Goal: Task Accomplishment & Management: Use online tool/utility

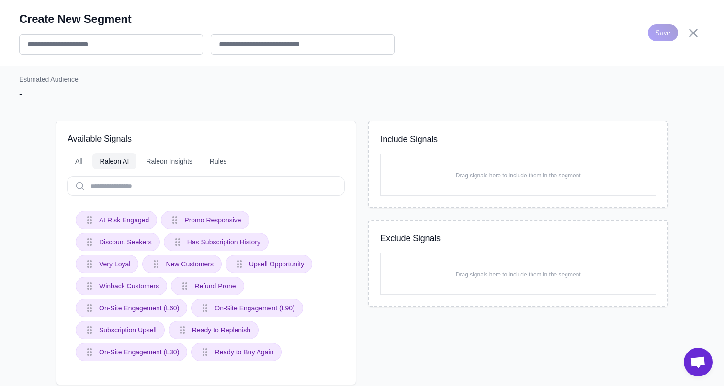
click at [51, 31] on div "Create New Segment" at bounding box center [206, 32] width 375 height 43
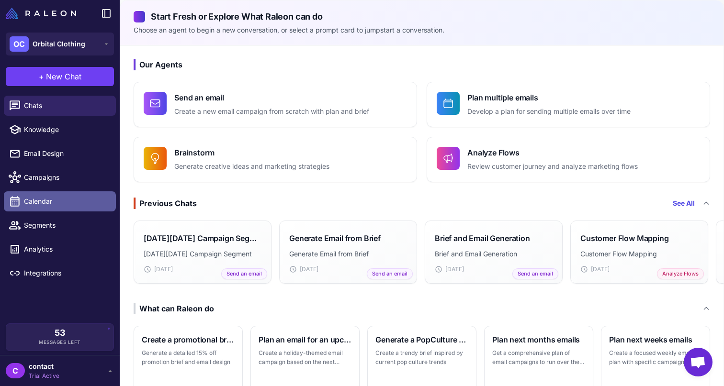
click at [52, 200] on span "Calendar" at bounding box center [66, 201] width 84 height 11
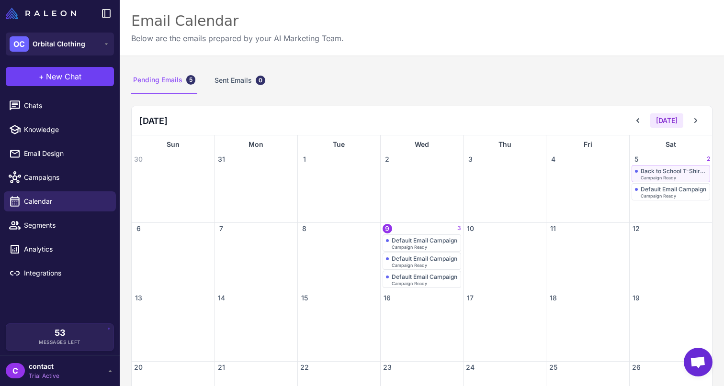
click at [653, 176] on span "Campaign Ready" at bounding box center [658, 178] width 35 height 4
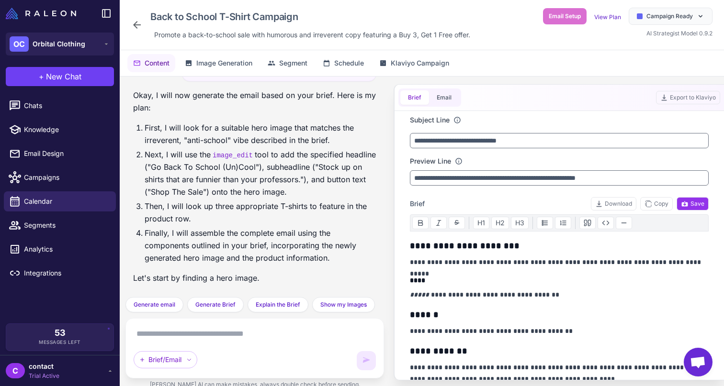
scroll to position [2469, 0]
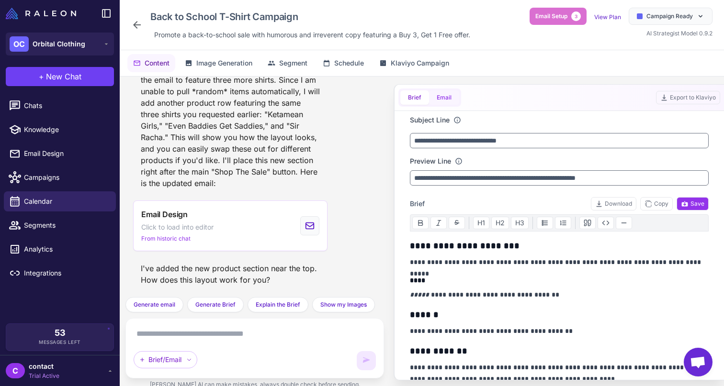
click at [442, 102] on button "Email" at bounding box center [444, 98] width 30 height 14
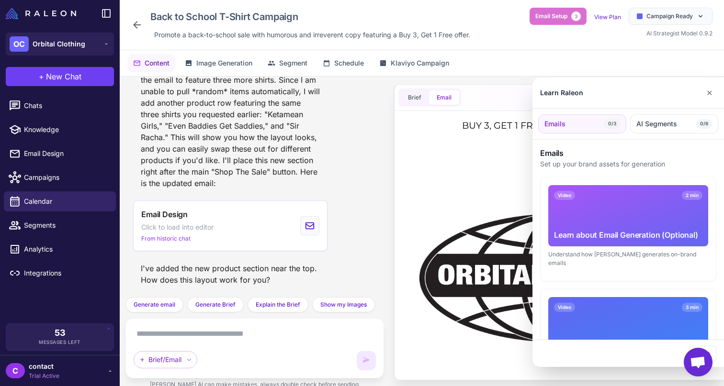
scroll to position [0, 0]
click at [704, 88] on button "✕" at bounding box center [710, 92] width 14 height 19
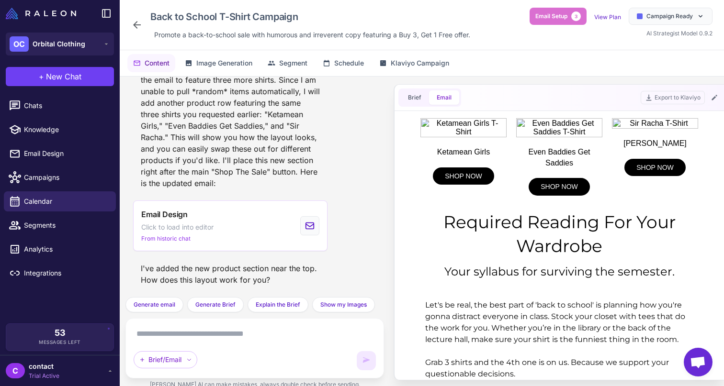
scroll to position [476, 0]
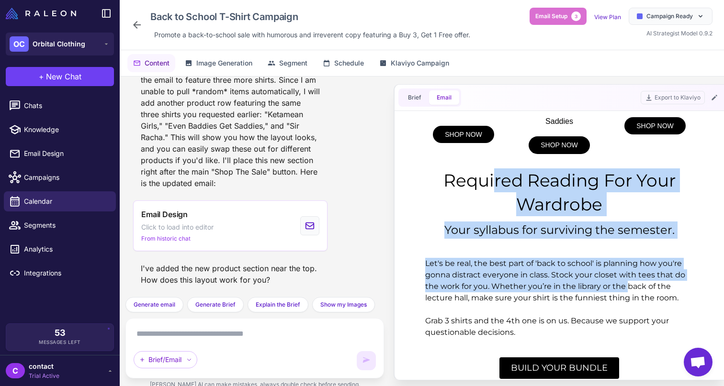
drag, startPoint x: 437, startPoint y: 183, endPoint x: 609, endPoint y: 283, distance: 198.9
click at [609, 283] on td "BUY 3, GET 1 FREE FOR BACK TO SCHOOL! Go Back To School (Un)Cool Stock up on sh…" at bounding box center [559, 86] width 299 height 895
click at [587, 243] on td "Your syllabus for surviving the semester." at bounding box center [559, 233] width 287 height 32
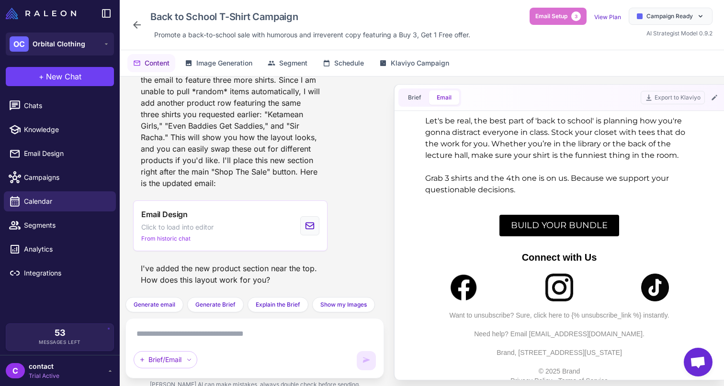
scroll to position [628, 0]
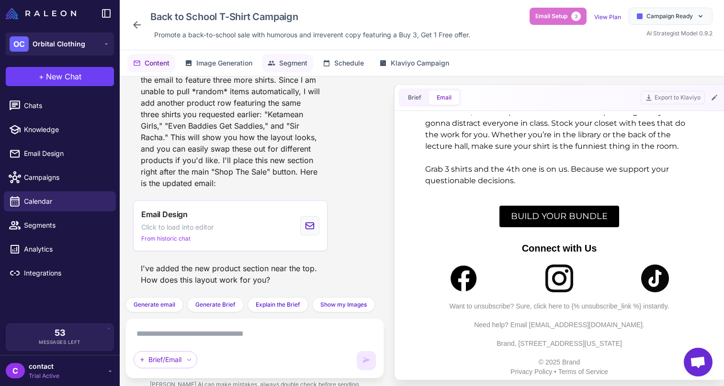
click at [286, 66] on span "Segment" at bounding box center [293, 63] width 28 height 11
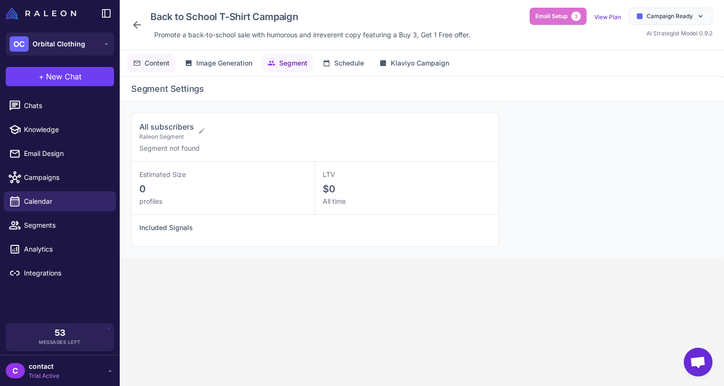
click at [158, 67] on span "Content" at bounding box center [157, 63] width 25 height 11
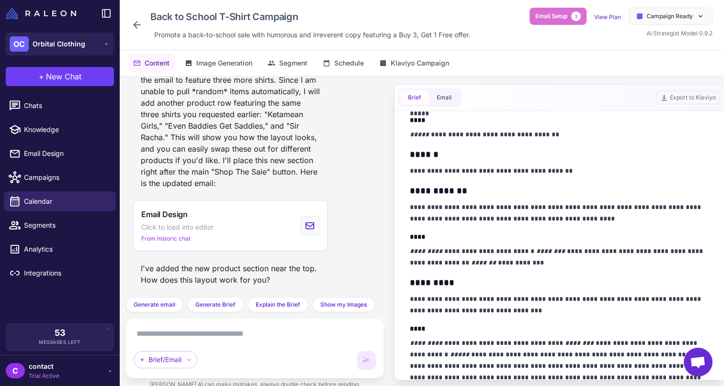
scroll to position [138, 0]
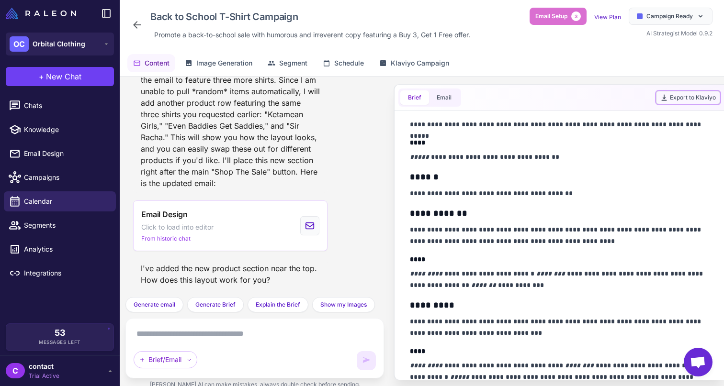
click at [685, 99] on button "Export to Klaviyo" at bounding box center [688, 97] width 64 height 13
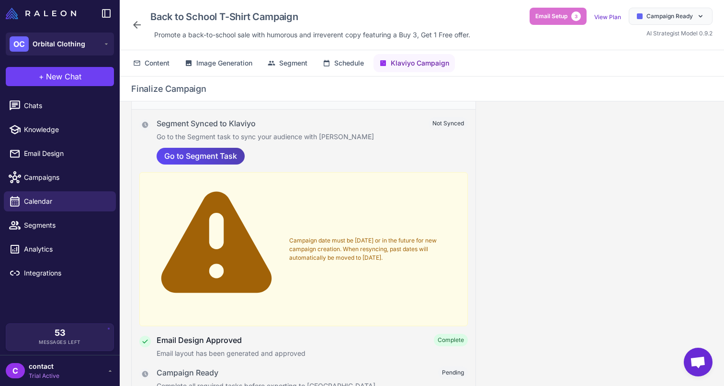
scroll to position [0, 0]
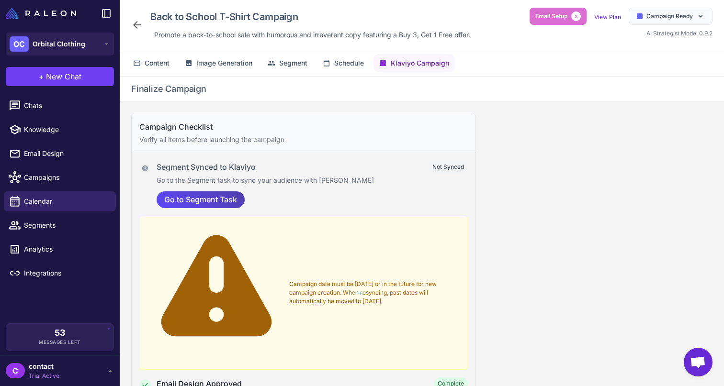
click at [134, 25] on icon at bounding box center [137, 25] width 8 height 8
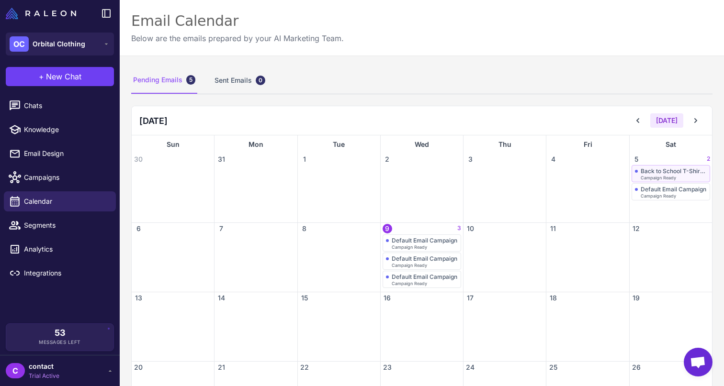
click at [676, 170] on div "Back to School T-Shirt Campaign" at bounding box center [674, 171] width 66 height 7
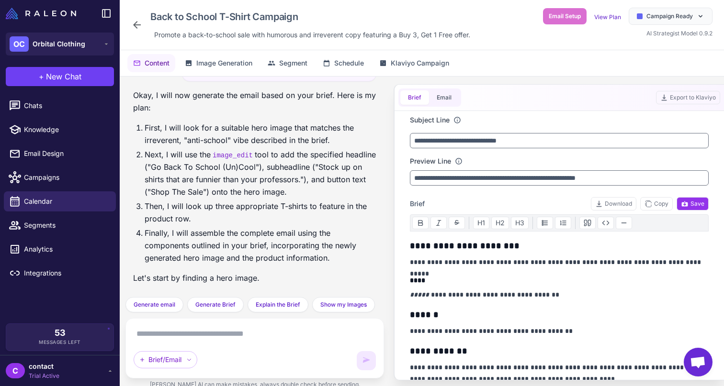
scroll to position [2469, 0]
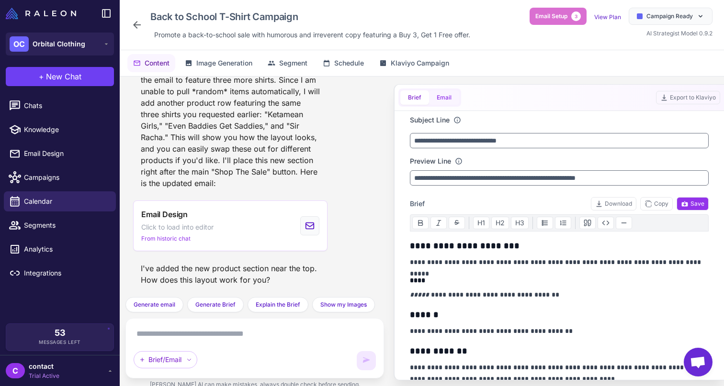
click at [442, 94] on button "Email" at bounding box center [444, 98] width 30 height 14
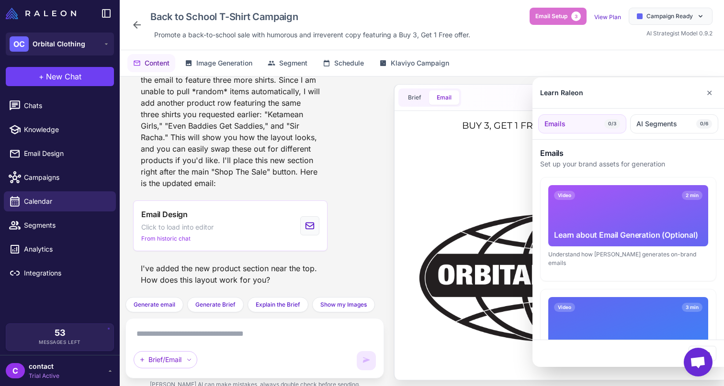
scroll to position [0, 0]
click at [711, 92] on button "✕" at bounding box center [710, 92] width 14 height 19
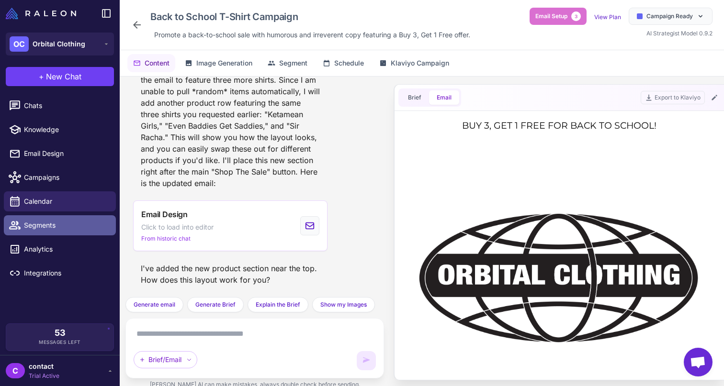
click at [44, 227] on span "Segments" at bounding box center [66, 225] width 84 height 11
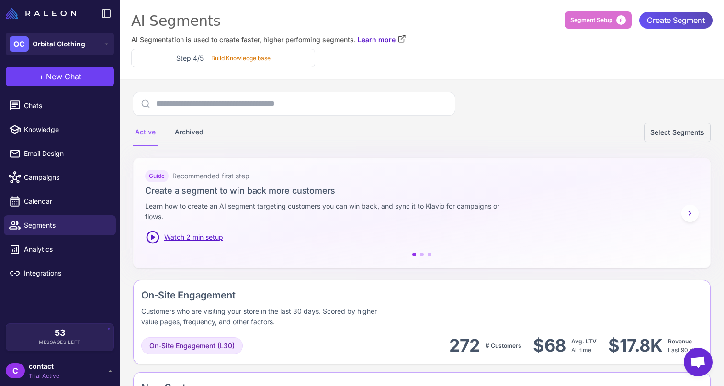
click at [690, 14] on span "Create Segment" at bounding box center [676, 20] width 58 height 17
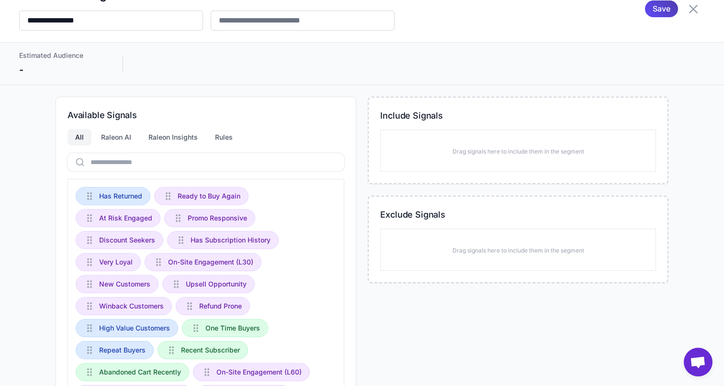
scroll to position [24, 0]
click at [118, 137] on div "Raleon AI" at bounding box center [115, 137] width 45 height 16
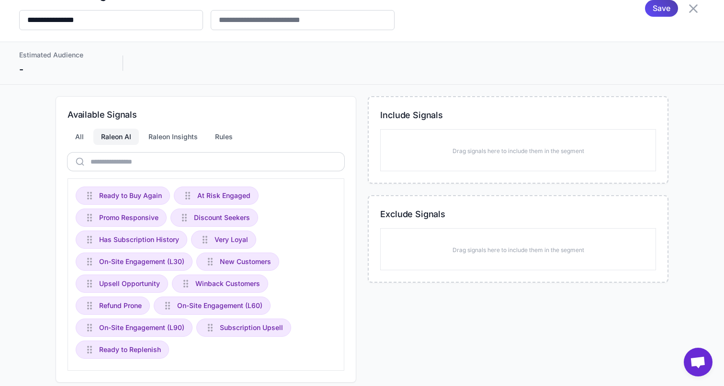
scroll to position [40, 0]
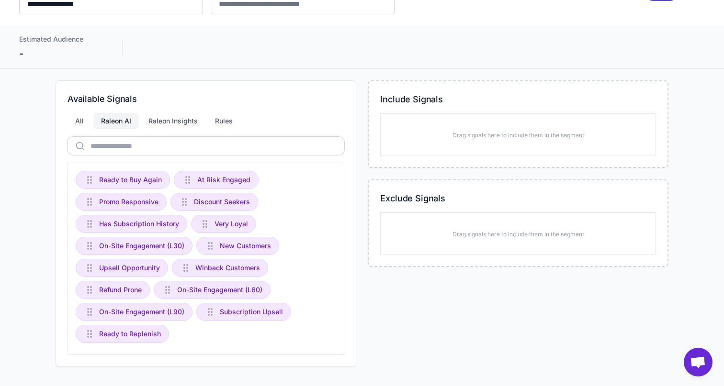
click at [113, 165] on div "Ready to Buy Again At Risk Engaged Promo Responsive Discount Seekers Has Subscr…" at bounding box center [206, 259] width 277 height 193
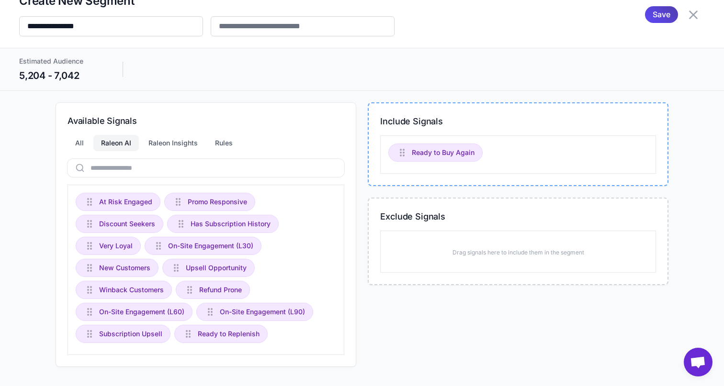
scroll to position [0, 0]
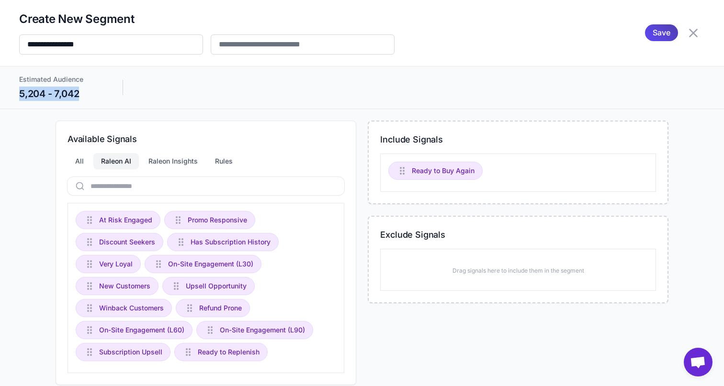
drag, startPoint x: 88, startPoint y: 97, endPoint x: 18, endPoint y: 93, distance: 69.5
click at [18, 93] on div "Estimated Audience 5,204 - 7,042" at bounding box center [362, 87] width 724 height 43
click at [91, 97] on div "5,204 - 7,042" at bounding box center [61, 94] width 84 height 14
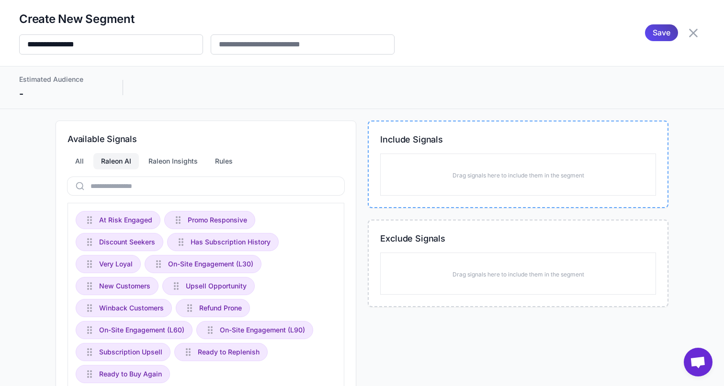
drag, startPoint x: 423, startPoint y: 176, endPoint x: 182, endPoint y: 7, distance: 294.3
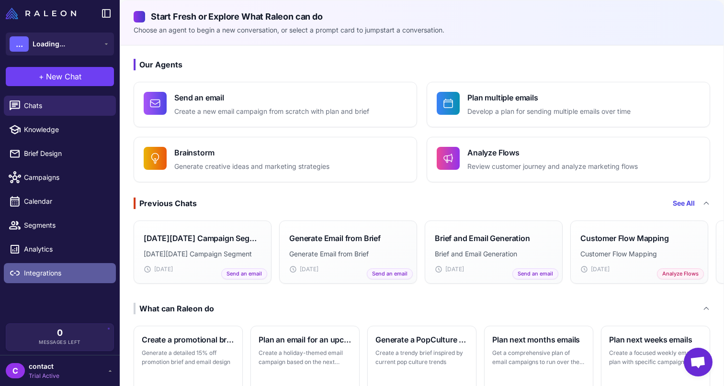
click at [55, 269] on span "Integrations" at bounding box center [66, 273] width 84 height 11
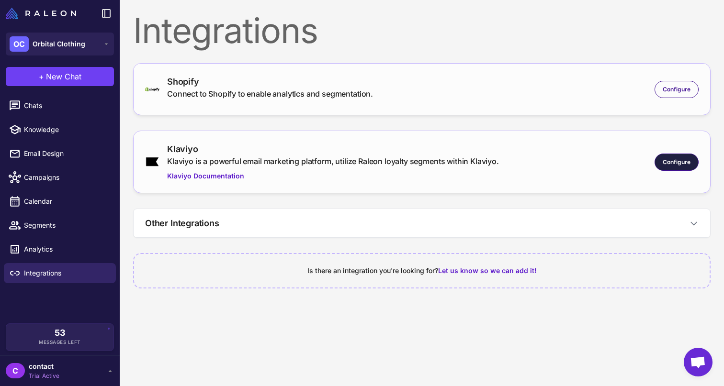
click at [687, 157] on div "Configure" at bounding box center [677, 162] width 44 height 17
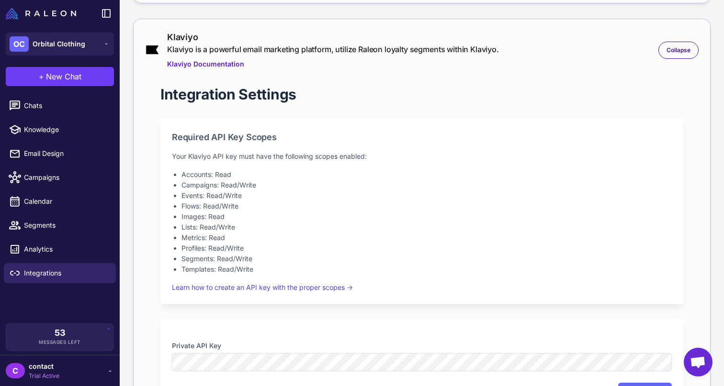
scroll to position [117, 0]
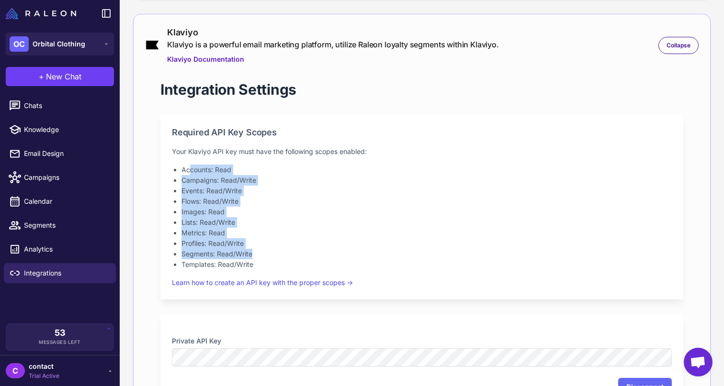
drag, startPoint x: 189, startPoint y: 174, endPoint x: 257, endPoint y: 255, distance: 106.1
click at [257, 255] on ul "Accounts: Read Campaigns: Read/Write Events: Read/Write Flows: Read/Write Image…" at bounding box center [422, 217] width 500 height 105
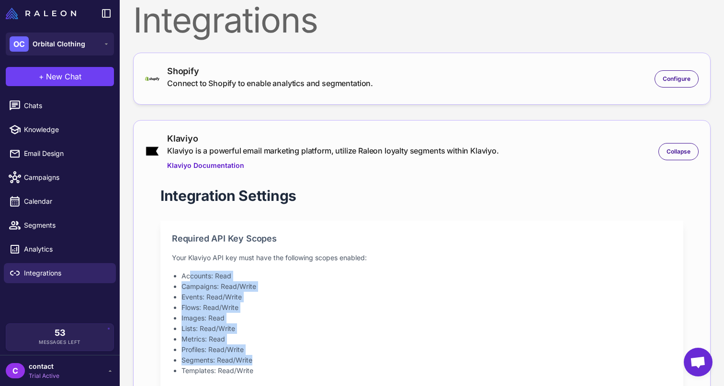
scroll to position [0, 0]
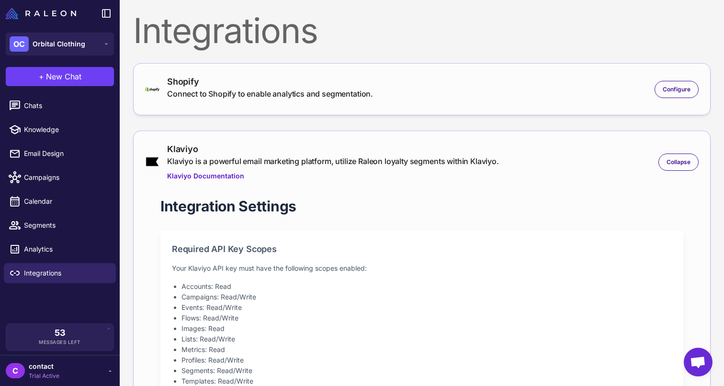
click at [411, 96] on div "Shopify Connect to Shopify to enable analytics and segmentation. Configure" at bounding box center [422, 89] width 554 height 28
click at [678, 95] on div "Configure" at bounding box center [677, 89] width 44 height 17
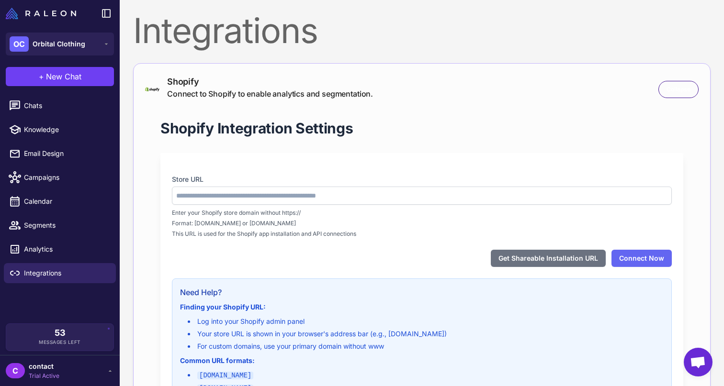
type input "**********"
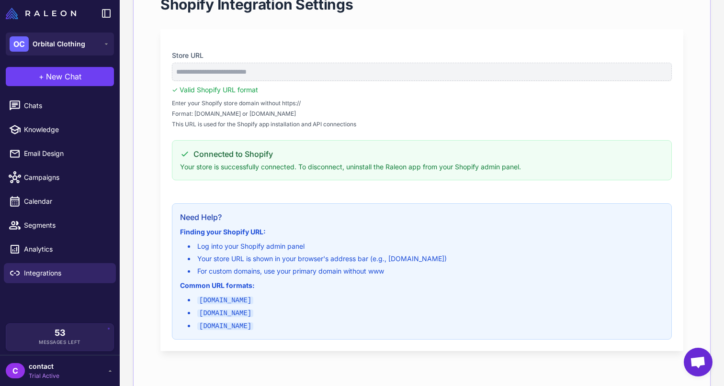
scroll to position [129, 0]
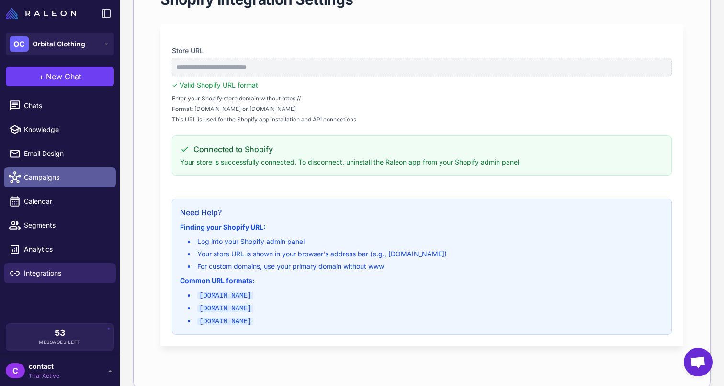
click at [42, 182] on span "Campaigns" at bounding box center [66, 177] width 84 height 11
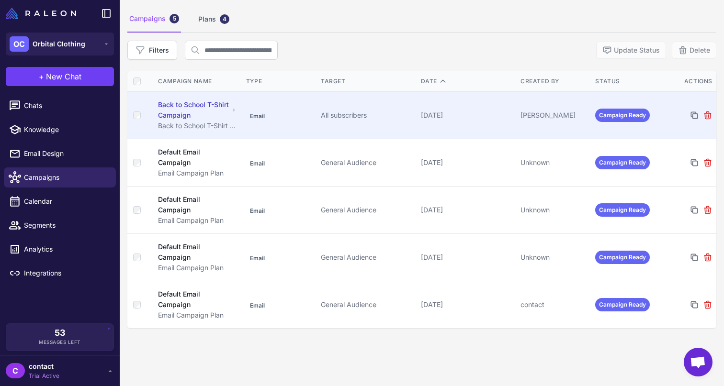
click at [196, 129] on div "Back to School T-Shirt Campaign" at bounding box center [197, 126] width 79 height 11
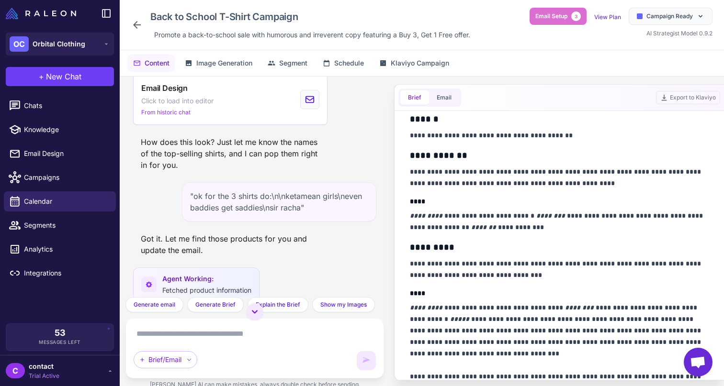
scroll to position [1591, 0]
drag, startPoint x: 268, startPoint y: 207, endPoint x: 261, endPoint y: 208, distance: 6.7
click at [261, 208] on div ""ok for the 3 shirts do:\n\nketamean girls\neven baddies get saddies\nsir racha"" at bounding box center [279, 200] width 194 height 39
click at [272, 210] on div ""ok for the 3 shirts do:\n\nketamean girls\neven baddies get saddies\nsir racha"" at bounding box center [279, 200] width 194 height 39
drag, startPoint x: 270, startPoint y: 207, endPoint x: 298, endPoint y: 206, distance: 28.7
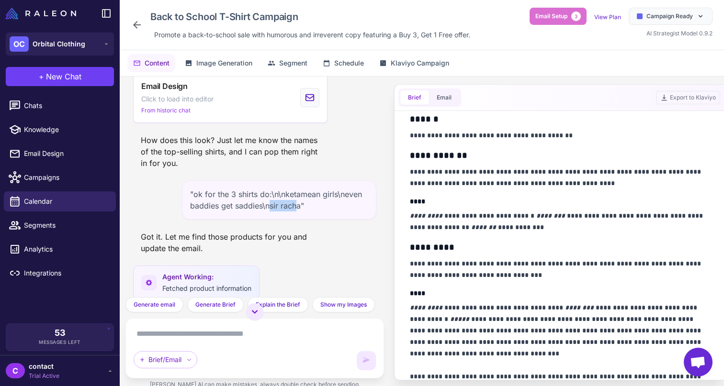
click at [298, 207] on div ""ok for the 3 shirts do:\n\nketamean girls\neven baddies get saddies\nsir racha"" at bounding box center [279, 200] width 194 height 39
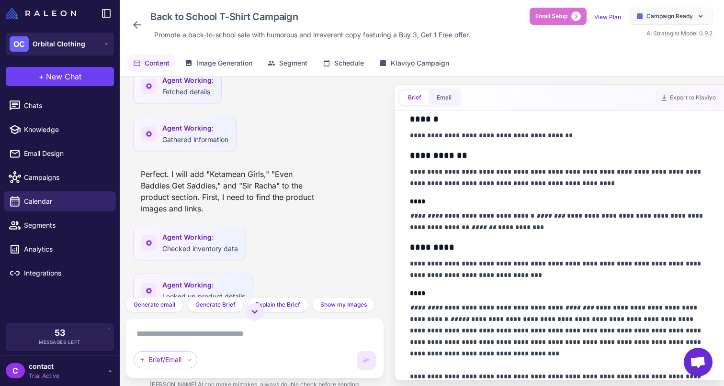
scroll to position [1887, 0]
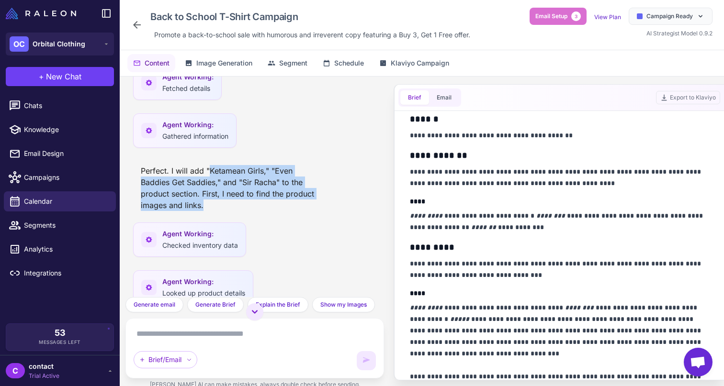
drag, startPoint x: 209, startPoint y: 169, endPoint x: 221, endPoint y: 202, distance: 35.0
click at [221, 202] on div "Perfect. I will add "Ketamean Girls," "Even Baddies Get Saddies," and "Sir Rach…" at bounding box center [230, 188] width 194 height 54
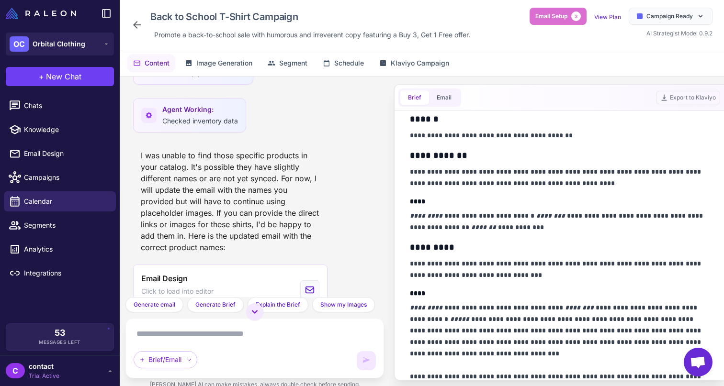
scroll to position [2109, 0]
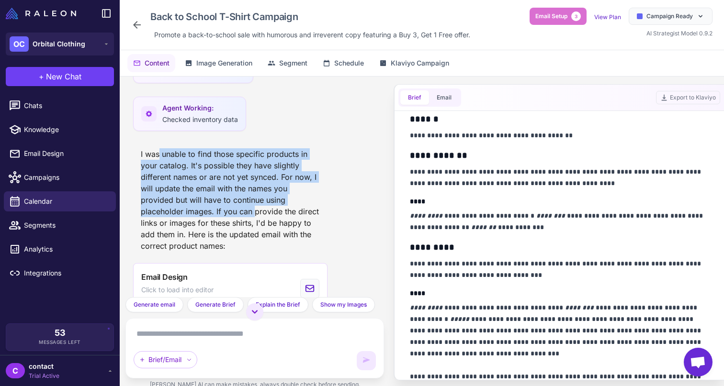
drag, startPoint x: 159, startPoint y: 149, endPoint x: 256, endPoint y: 216, distance: 116.8
click at [255, 216] on div "I was unable to find those specific products in your catalog. It's possible the…" at bounding box center [230, 200] width 194 height 111
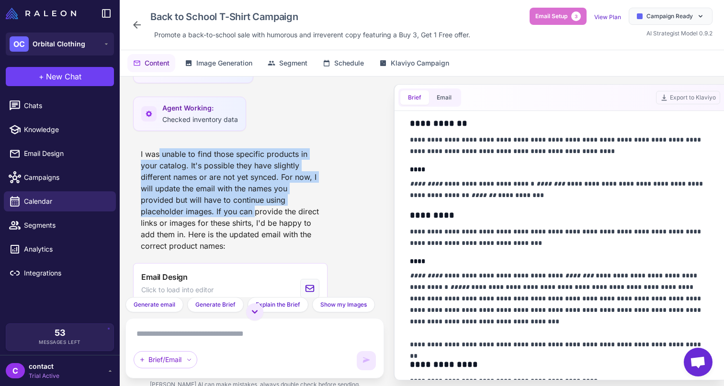
scroll to position [249, 0]
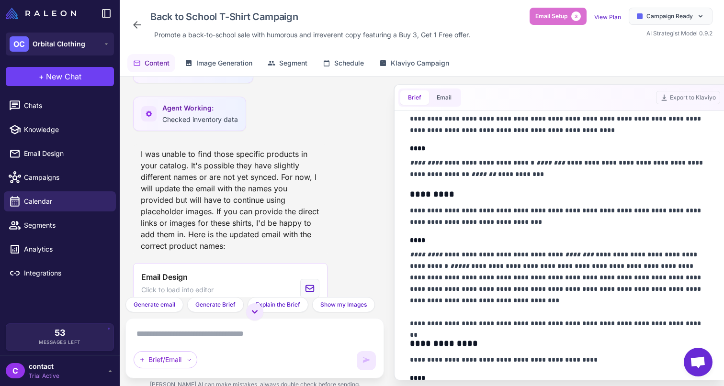
click at [444, 90] on div "Brief Email" at bounding box center [429, 98] width 63 height 18
click at [444, 97] on button "Email" at bounding box center [444, 98] width 30 height 14
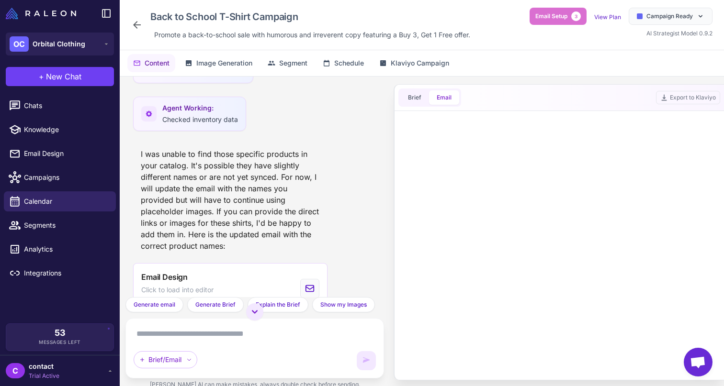
scroll to position [0, 0]
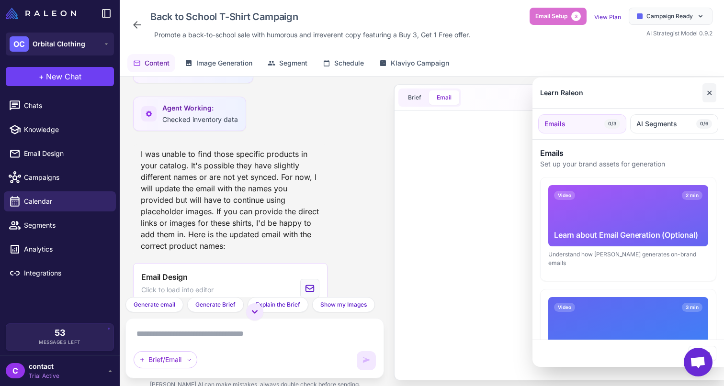
click at [710, 93] on button "✕" at bounding box center [710, 92] width 14 height 19
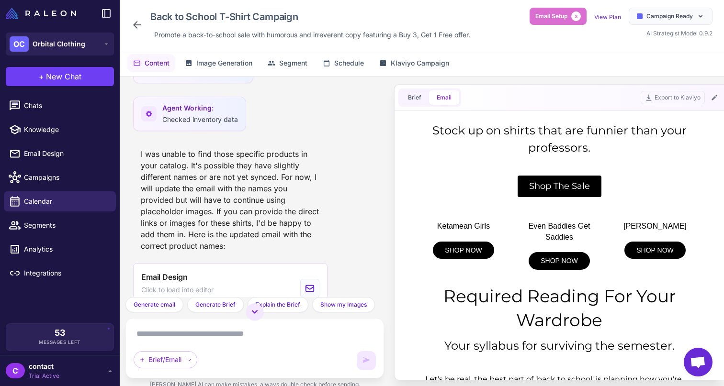
scroll to position [339, 0]
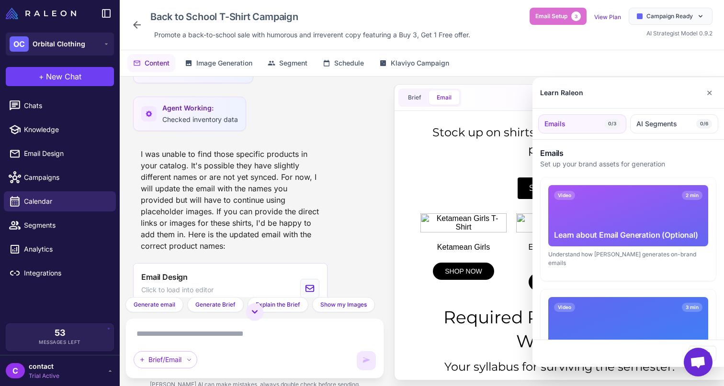
click at [702, 17] on div at bounding box center [362, 193] width 724 height 386
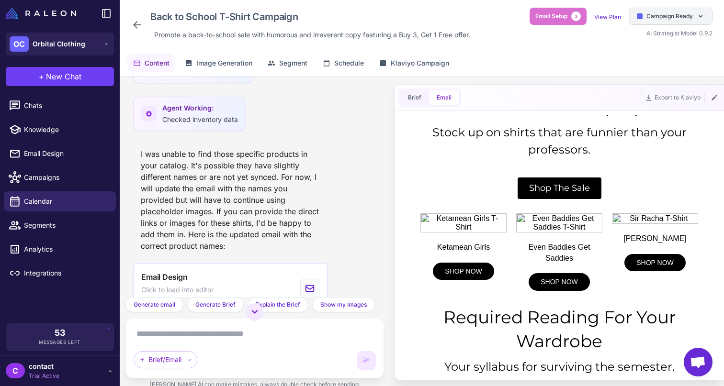
click at [702, 17] on icon at bounding box center [701, 16] width 8 height 8
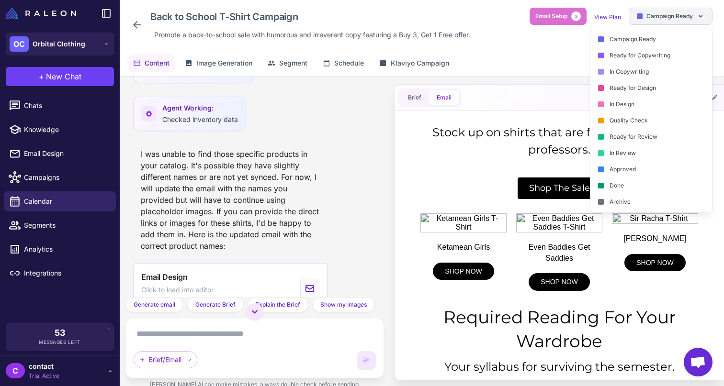
click at [694, 18] on div "Campaign Ready" at bounding box center [671, 16] width 84 height 17
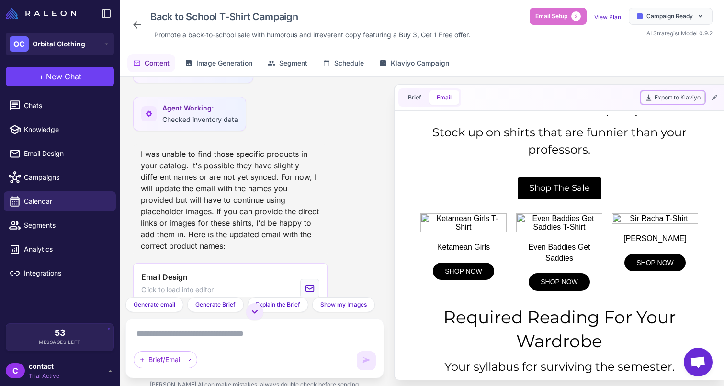
click at [660, 94] on button "Export to Klaviyo" at bounding box center [673, 97] width 64 height 13
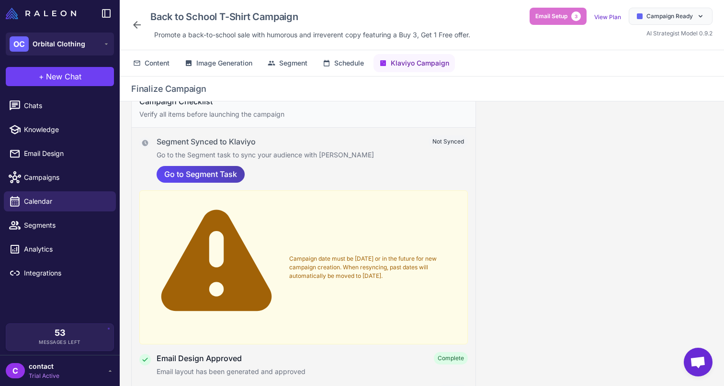
scroll to position [41, 0]
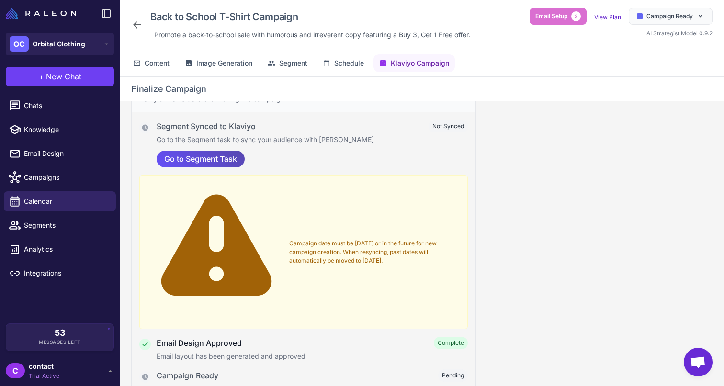
click at [219, 159] on span "Go to Segment Task" at bounding box center [200, 159] width 73 height 17
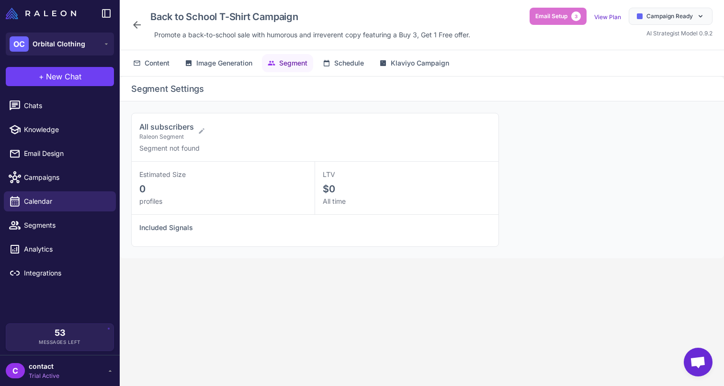
click at [228, 125] on div "All subscribers Raleon Segment" at bounding box center [311, 131] width 344 height 20
click at [340, 65] on span "Schedule" at bounding box center [349, 63] width 30 height 11
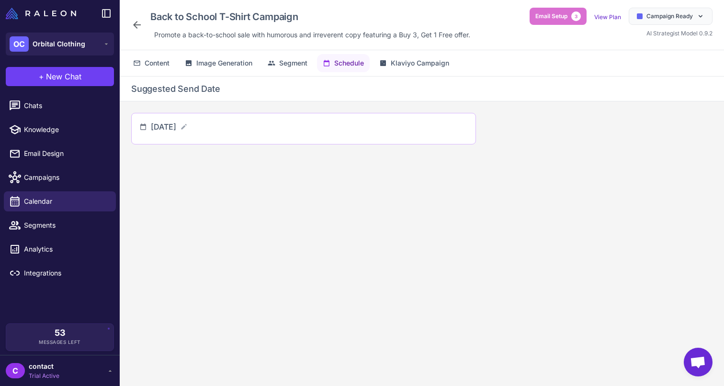
click at [188, 129] on div "September 5, 2025" at bounding box center [169, 126] width 37 height 11
click at [188, 127] on icon at bounding box center [184, 127] width 8 height 8
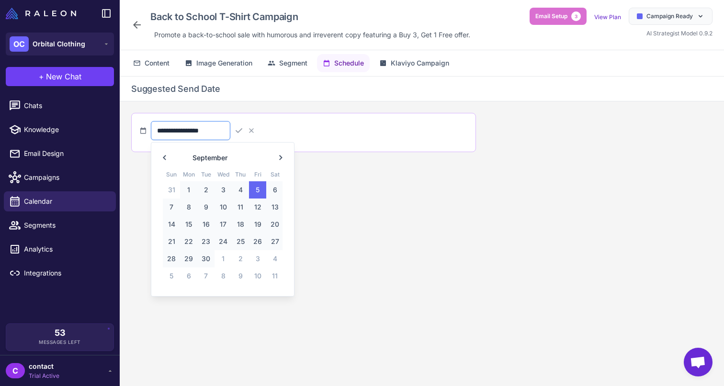
click at [216, 139] on input "**********" at bounding box center [190, 130] width 79 height 19
click at [268, 259] on span "4" at bounding box center [274, 258] width 17 height 17
type input "**********"
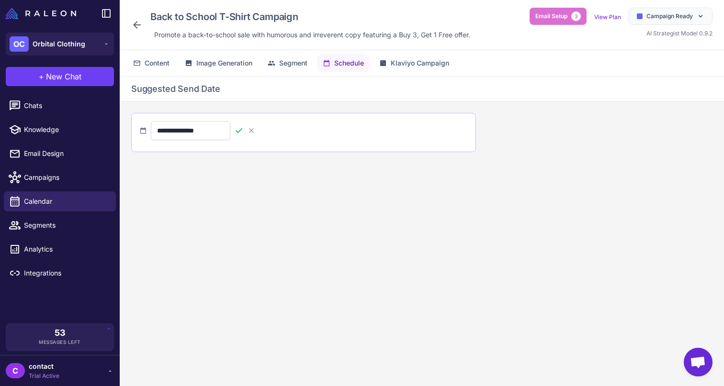
click at [244, 129] on icon at bounding box center [239, 131] width 10 height 10
click at [404, 62] on span "Klaviyo Campaign" at bounding box center [420, 63] width 58 height 11
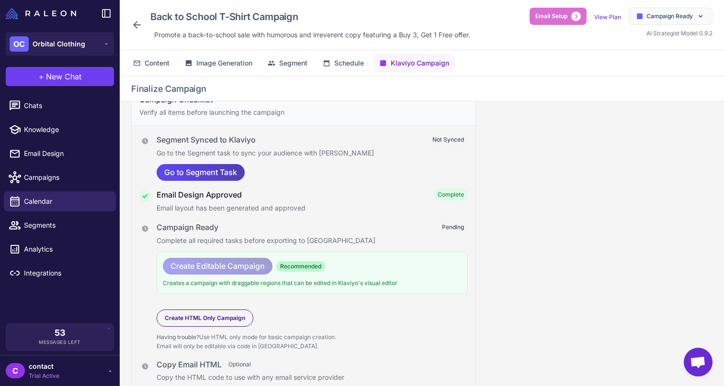
scroll to position [51, 0]
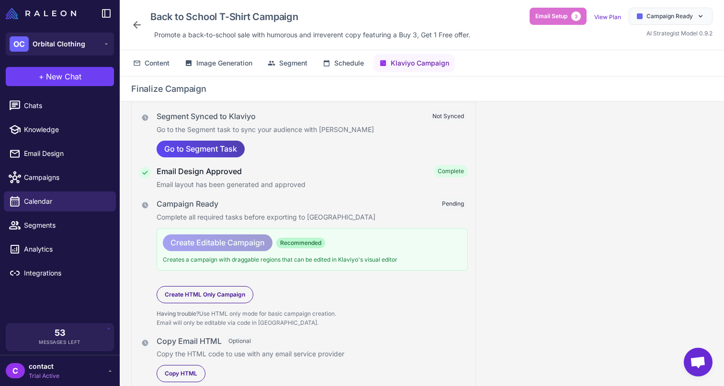
click at [224, 240] on span "Create Editable Campaign" at bounding box center [217, 243] width 94 height 17
click at [230, 149] on span "Go to Segment Task" at bounding box center [200, 149] width 73 height 17
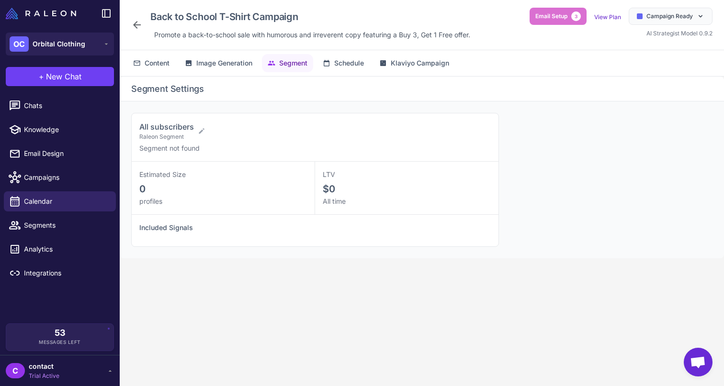
click at [195, 131] on div "All subscribers Raleon Segment" at bounding box center [311, 131] width 344 height 20
click at [197, 131] on div "All subscribers Raleon Segment" at bounding box center [311, 131] width 344 height 20
click at [199, 131] on icon at bounding box center [202, 131] width 8 height 8
select select
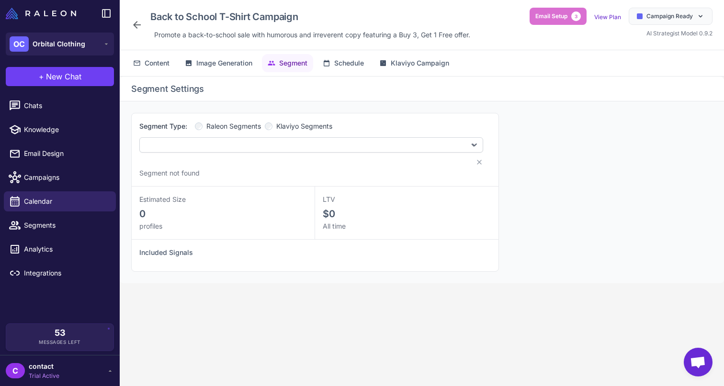
click at [274, 123] on label "Klaviyo Segments" at bounding box center [299, 126] width 68 height 11
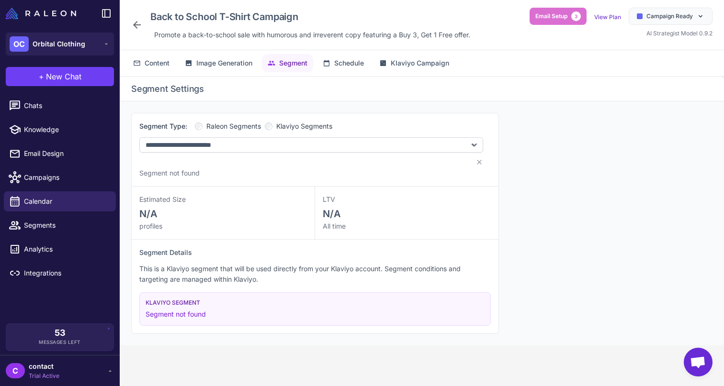
click at [270, 134] on div "**********" at bounding box center [311, 143] width 344 height 45
click at [226, 128] on span "Raleon Segments" at bounding box center [233, 126] width 55 height 11
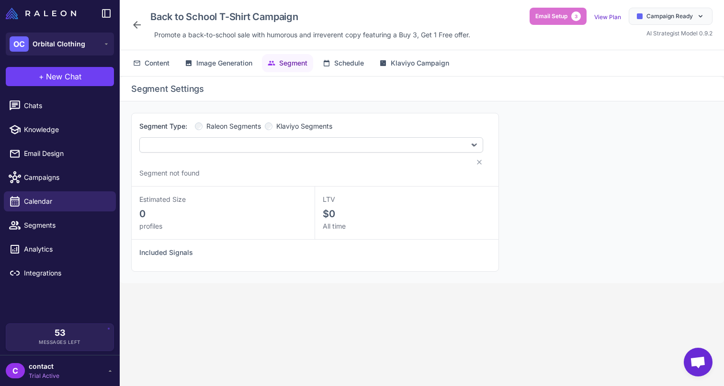
click at [217, 136] on div "**********" at bounding box center [311, 143] width 344 height 45
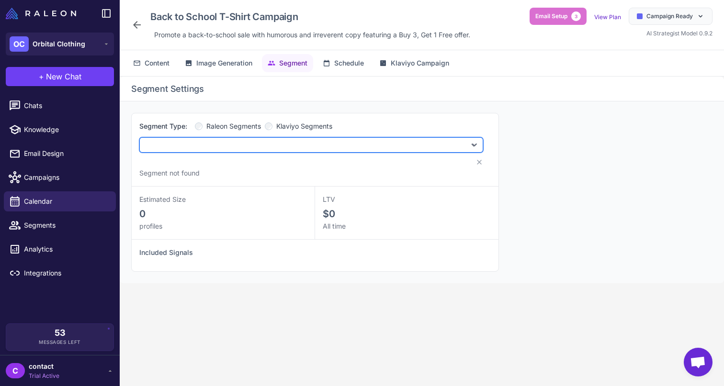
click at [217, 139] on select "**********" at bounding box center [311, 144] width 344 height 15
select select "****"
click at [139, 137] on select "**********" at bounding box center [311, 144] width 344 height 15
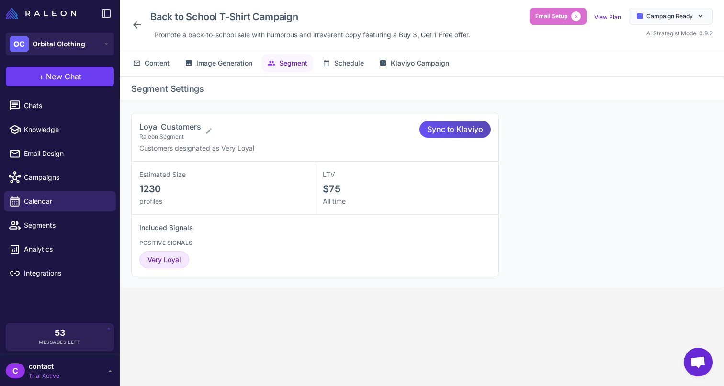
click at [460, 132] on span "Sync to Klaviyo" at bounding box center [455, 129] width 56 height 17
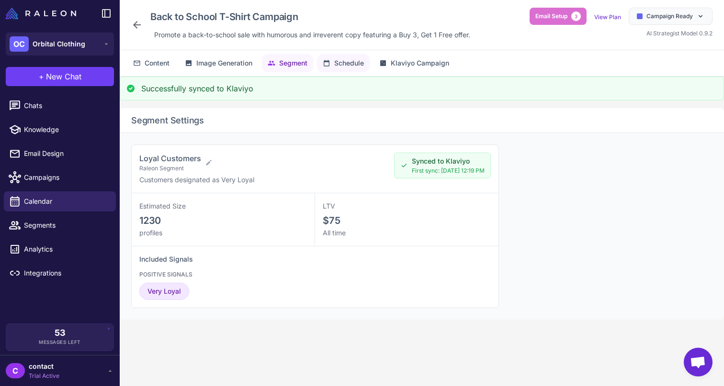
click at [340, 60] on span "Schedule" at bounding box center [349, 63] width 30 height 11
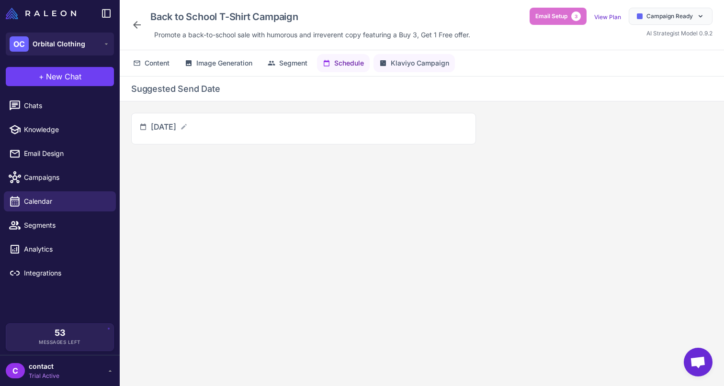
click at [410, 64] on span "Klaviyo Campaign" at bounding box center [420, 63] width 58 height 11
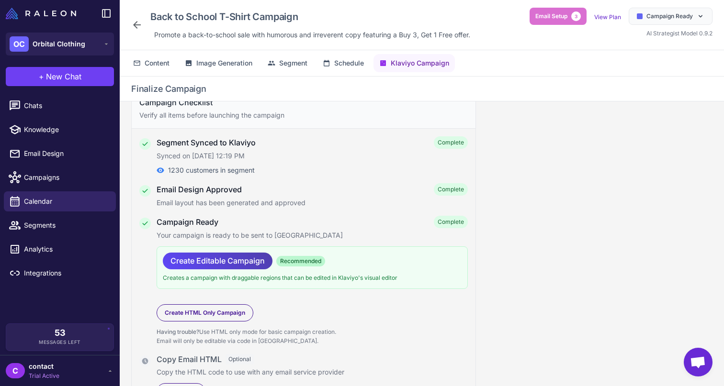
scroll to position [41, 0]
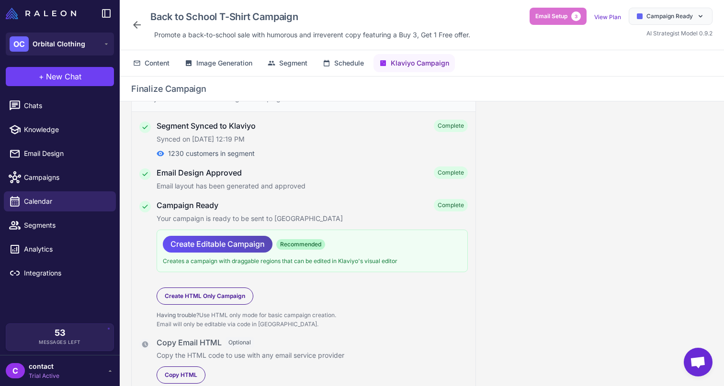
click at [228, 241] on span "Create Editable Campaign" at bounding box center [217, 244] width 94 height 17
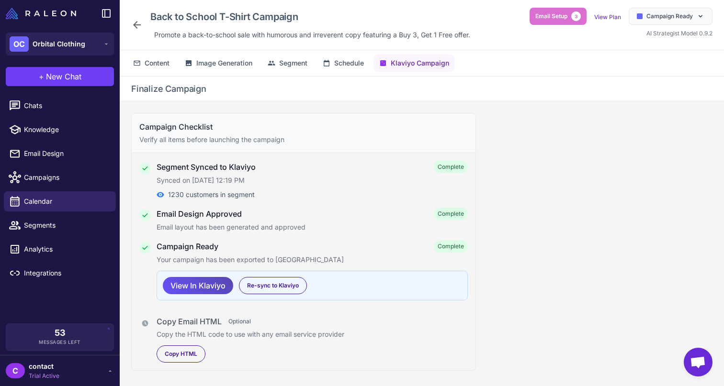
click at [206, 284] on span "View In Klaviyo" at bounding box center [197, 286] width 55 height 17
click at [181, 353] on span "Copy HTML" at bounding box center [181, 354] width 33 height 9
click at [73, 83] on button "+ New Chat" at bounding box center [60, 76] width 108 height 19
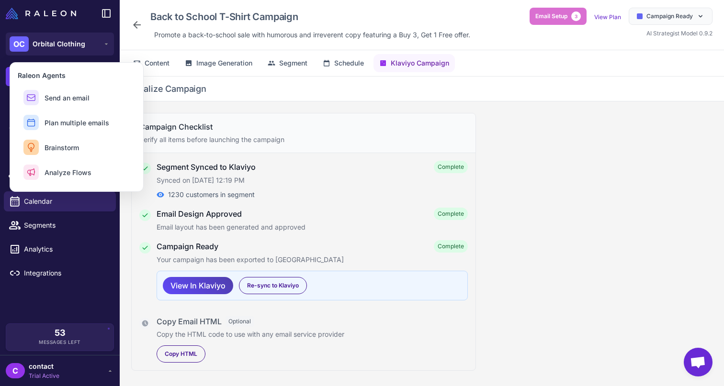
click at [123, 35] on div "Back to School T-Shirt Campaign Promote a back-to-school sale with humorous and…" at bounding box center [422, 25] width 604 height 50
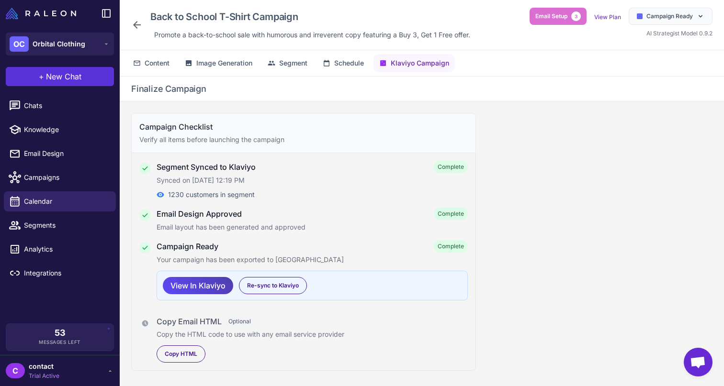
click at [31, 79] on button "+ New Chat" at bounding box center [60, 76] width 108 height 19
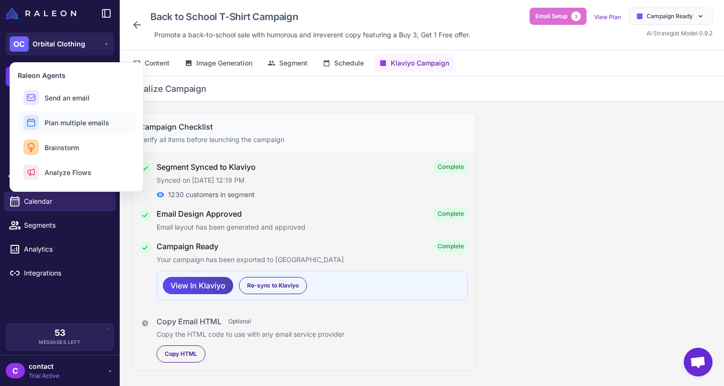
click at [75, 116] on button "Plan multiple emails" at bounding box center [77, 122] width 118 height 23
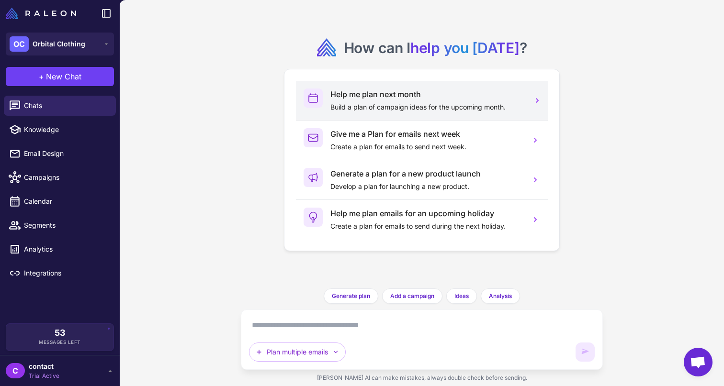
click at [349, 92] on h3 "Help me plan next month" at bounding box center [426, 94] width 193 height 11
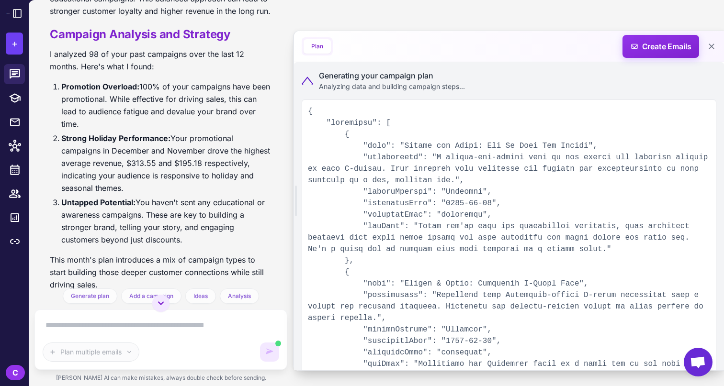
scroll to position [261, 0]
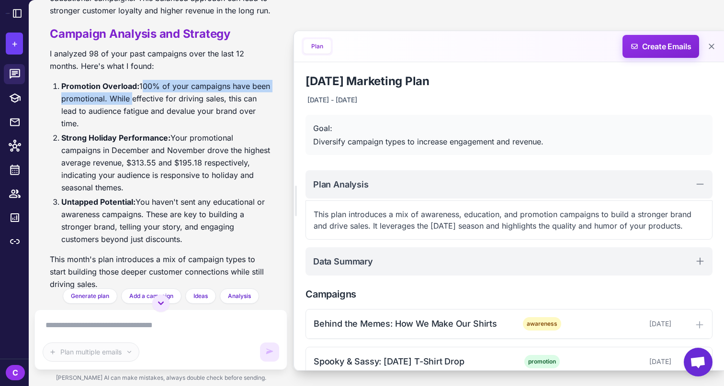
drag, startPoint x: 141, startPoint y: 84, endPoint x: 128, endPoint y: 100, distance: 20.8
click at [128, 100] on li "Promotion Overload: 100% of your campaigns have been promotional. While effecti…" at bounding box center [166, 105] width 211 height 50
click at [131, 100] on li "Promotion Overload: 100% of your campaigns have been promotional. While effecti…" at bounding box center [166, 105] width 211 height 50
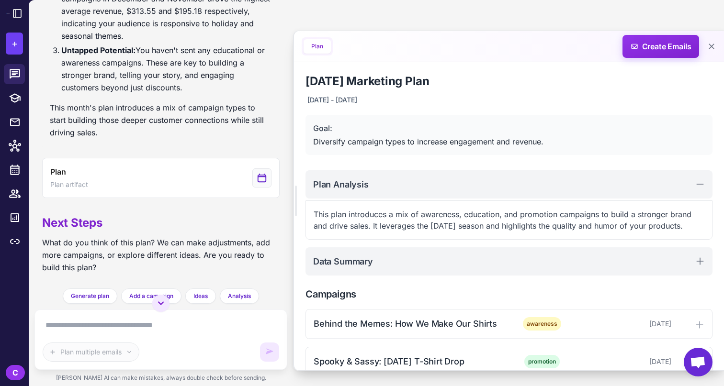
scroll to position [414, 0]
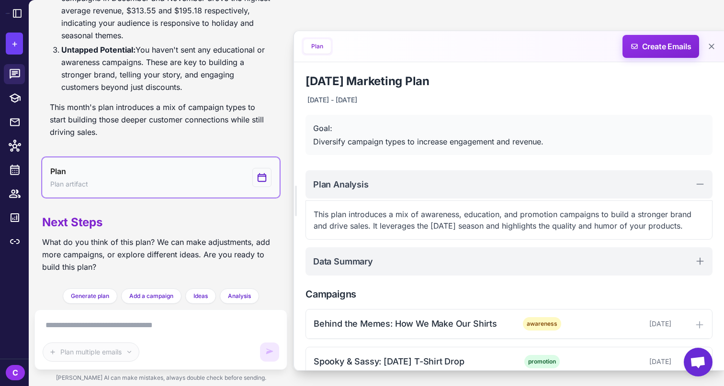
click at [259, 178] on icon "View generated Plan" at bounding box center [262, 177] width 11 height 11
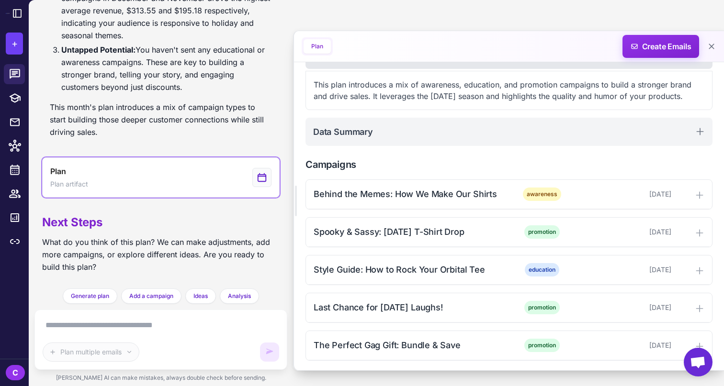
scroll to position [132, 0]
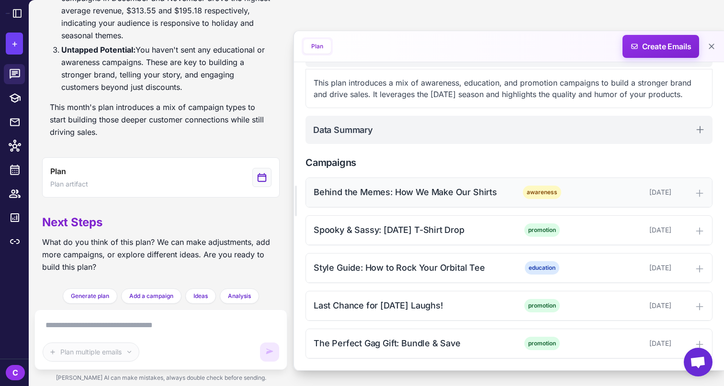
click at [699, 189] on icon at bounding box center [700, 194] width 10 height 10
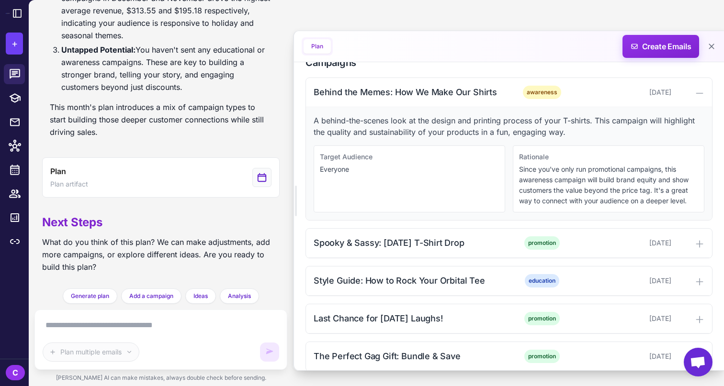
scroll to position [245, 0]
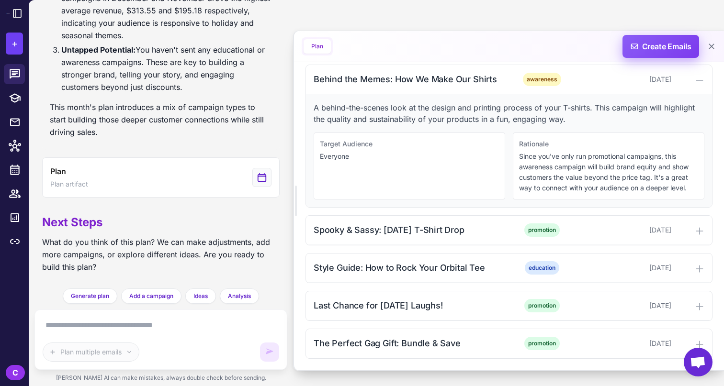
click at [646, 42] on span "Create Emails" at bounding box center [661, 46] width 84 height 23
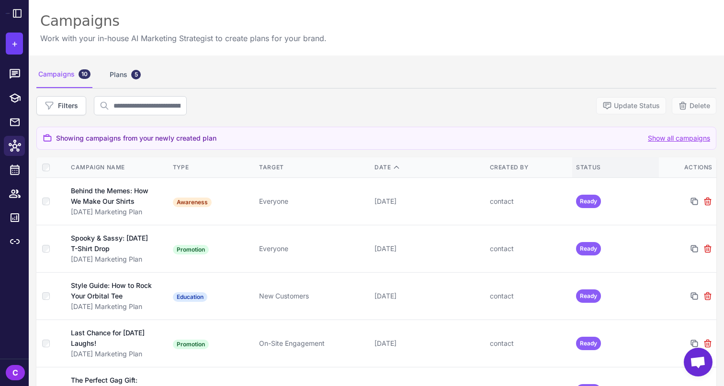
click at [588, 173] on th "Status" at bounding box center [615, 168] width 87 height 21
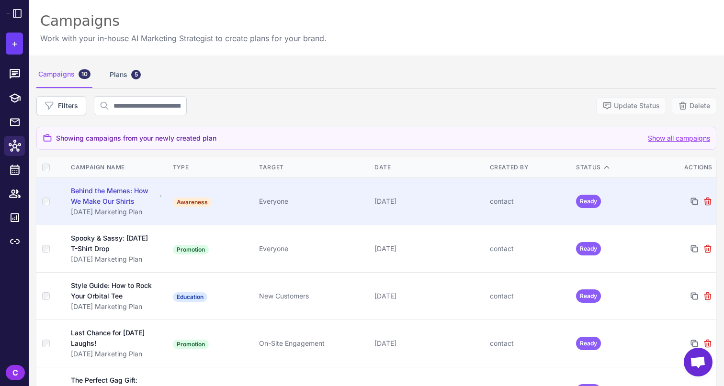
click at [585, 197] on span "Ready" at bounding box center [588, 201] width 25 height 13
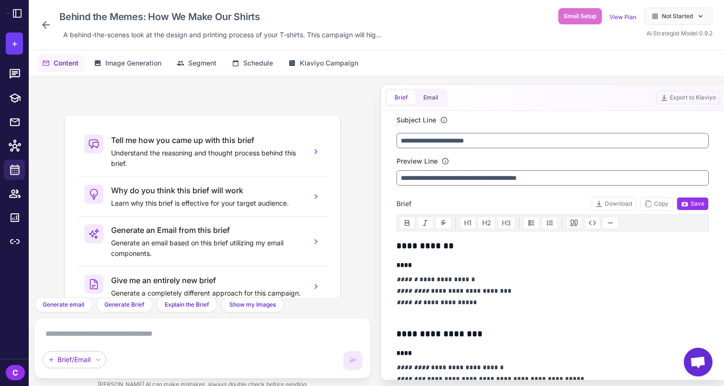
scroll to position [33, 0]
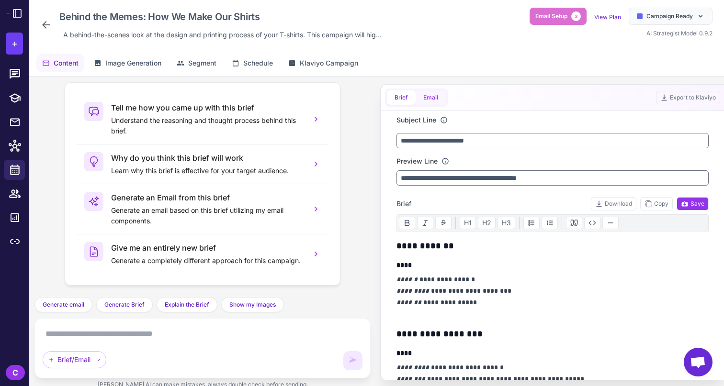
click at [438, 98] on button "Email" at bounding box center [431, 98] width 30 height 14
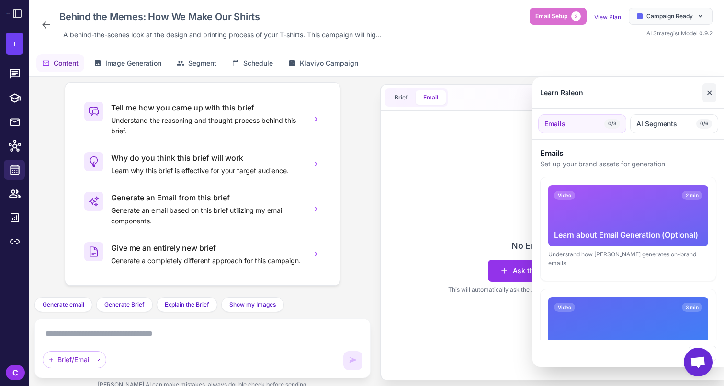
click at [704, 88] on button "✕" at bounding box center [710, 92] width 14 height 19
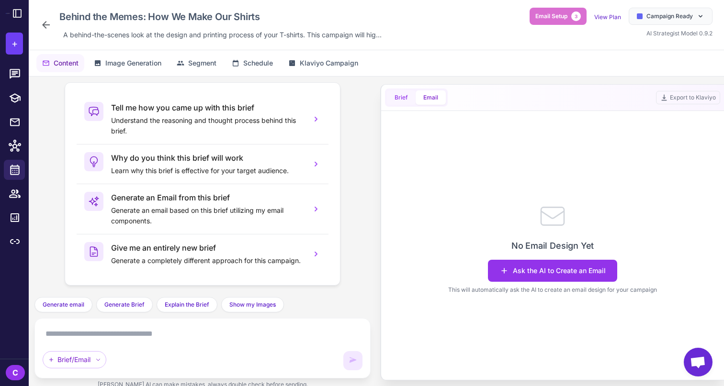
click at [392, 97] on button "Brief" at bounding box center [401, 98] width 29 height 14
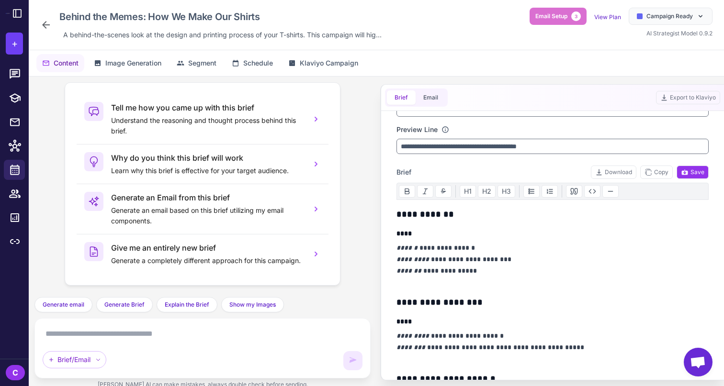
scroll to position [0, 0]
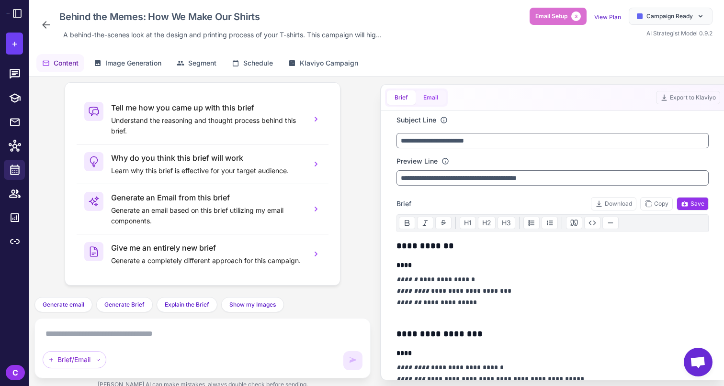
click at [426, 101] on button "Email" at bounding box center [431, 98] width 30 height 14
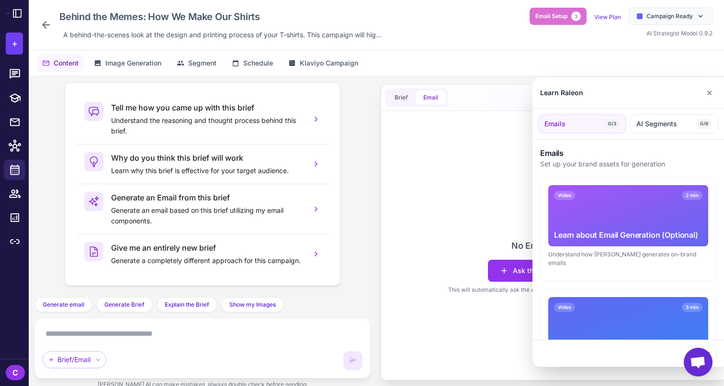
click at [516, 272] on div at bounding box center [362, 193] width 724 height 386
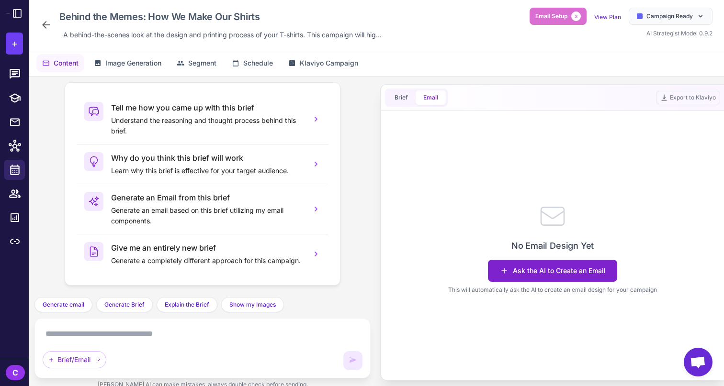
click at [520, 272] on button "Ask the AI to Create an Email" at bounding box center [552, 271] width 129 height 22
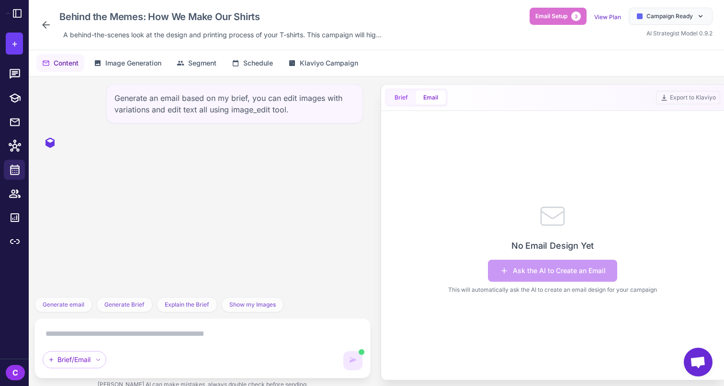
click at [390, 92] on button "Brief" at bounding box center [401, 98] width 29 height 14
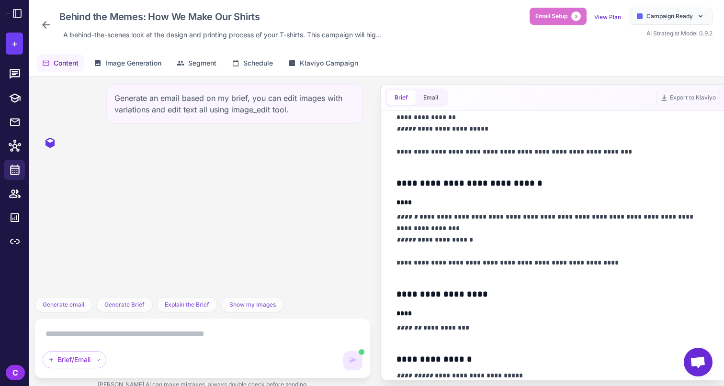
scroll to position [499, 0]
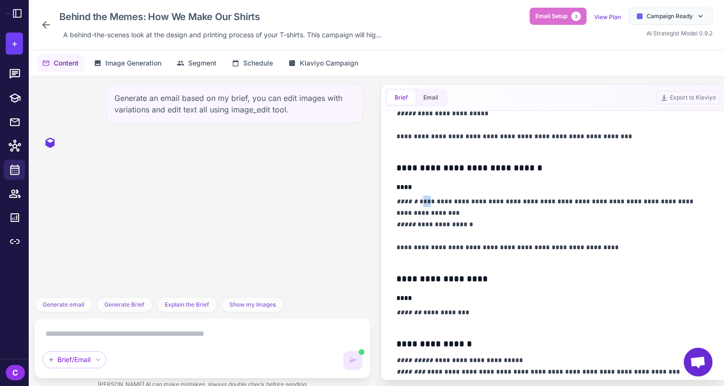
drag, startPoint x: 424, startPoint y: 201, endPoint x: 430, endPoint y: 203, distance: 5.9
click at [429, 203] on p "**********" at bounding box center [553, 230] width 312 height 69
click at [475, 198] on p "**********" at bounding box center [553, 230] width 312 height 69
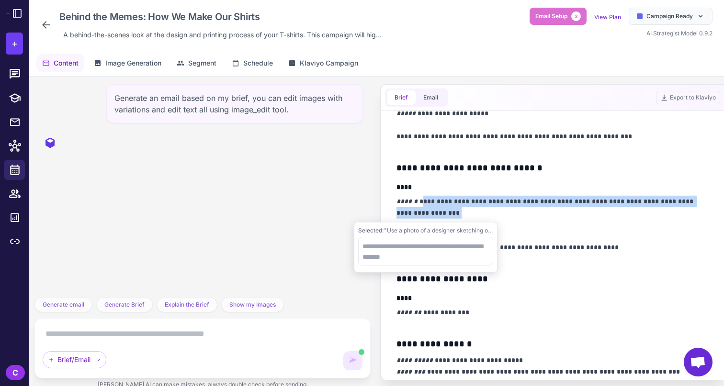
drag, startPoint x: 424, startPoint y: 204, endPoint x: 444, endPoint y: 214, distance: 22.5
click at [444, 214] on p "**********" at bounding box center [553, 230] width 312 height 69
click at [513, 217] on p "**********" at bounding box center [553, 230] width 312 height 69
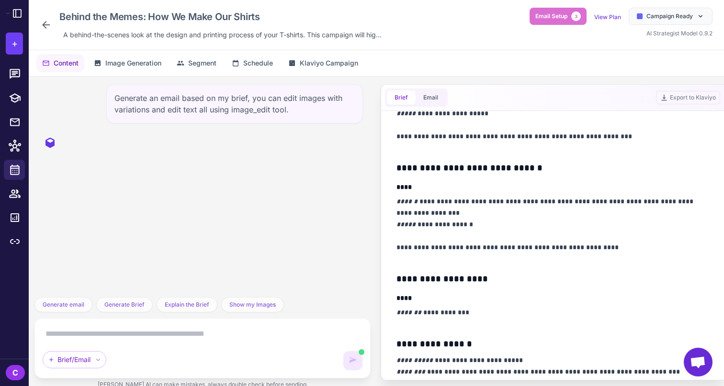
drag, startPoint x: 421, startPoint y: 202, endPoint x: 437, endPoint y: 216, distance: 21.7
click at [437, 216] on p "**********" at bounding box center [553, 230] width 312 height 69
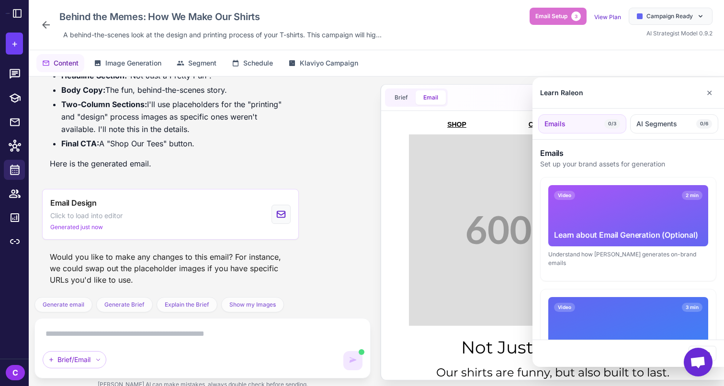
scroll to position [1812, 0]
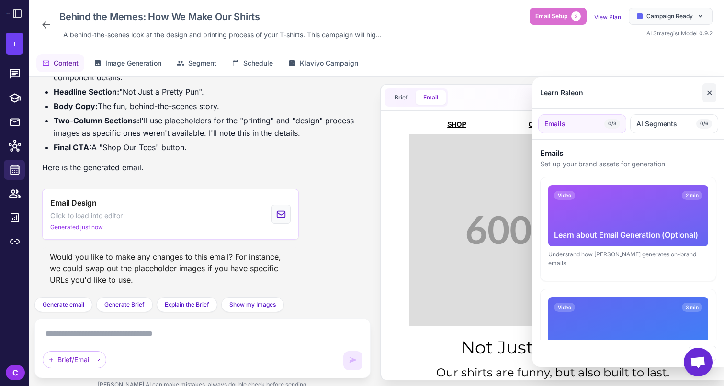
click at [714, 97] on button "✕" at bounding box center [710, 92] width 14 height 19
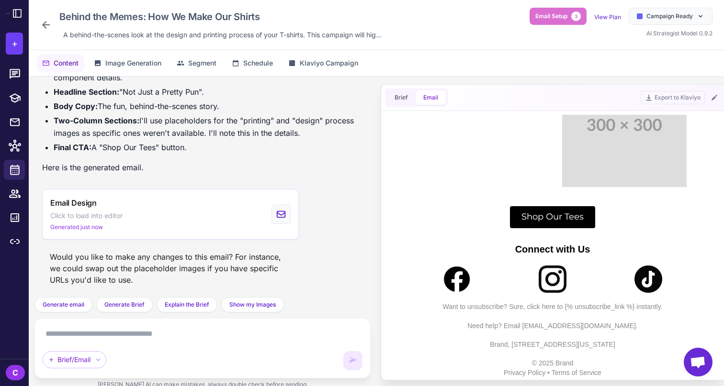
scroll to position [630, 0]
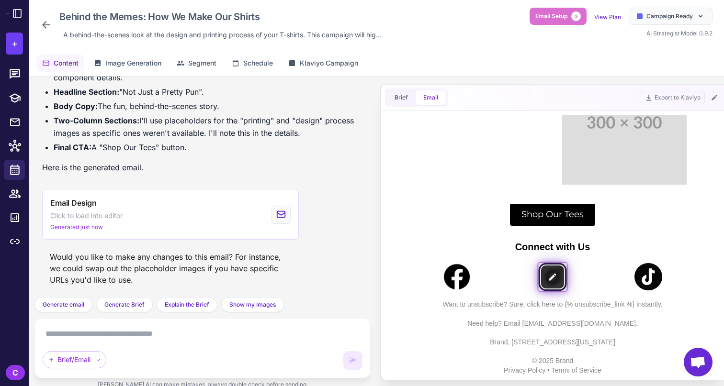
click at [544, 278] on img at bounding box center [553, 277] width 28 height 28
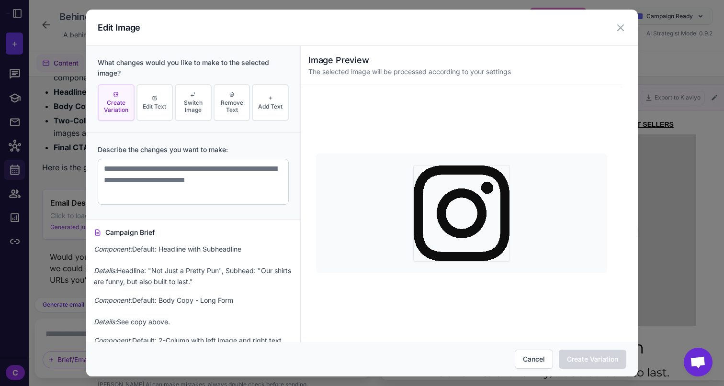
scroll to position [928, 0]
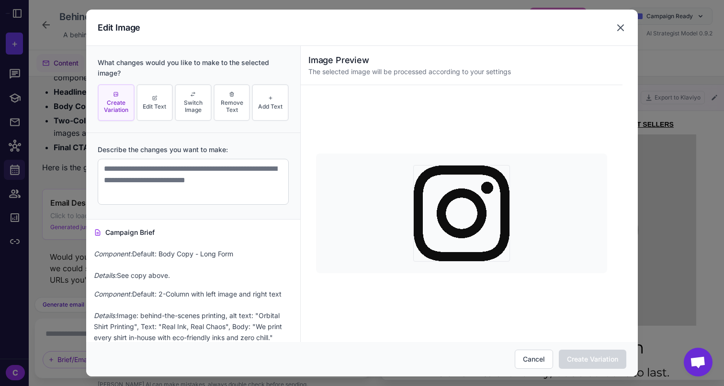
click at [622, 27] on icon at bounding box center [620, 27] width 11 height 11
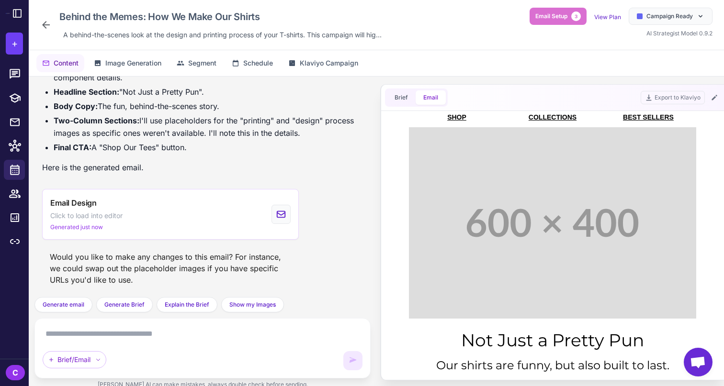
scroll to position [0, 0]
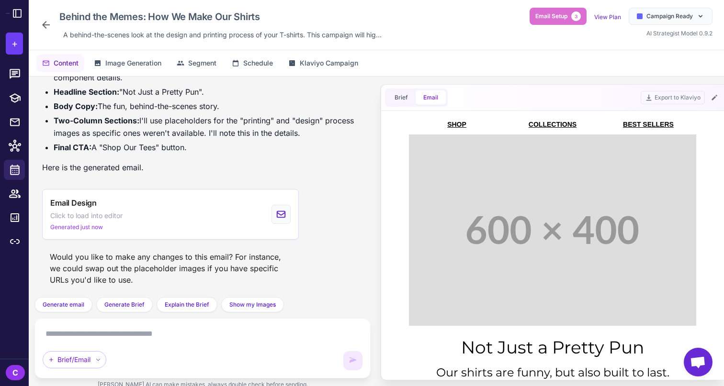
click at [654, 123] on link "BEST SELLERS" at bounding box center [648, 125] width 51 height 8
click at [399, 99] on button "Brief" at bounding box center [401, 98] width 29 height 14
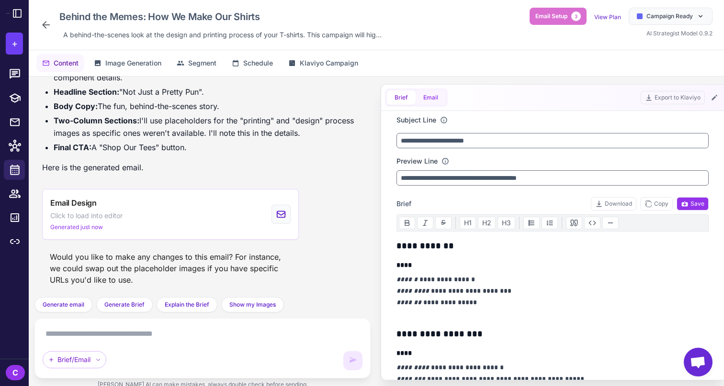
click at [424, 102] on button "Email" at bounding box center [431, 98] width 30 height 14
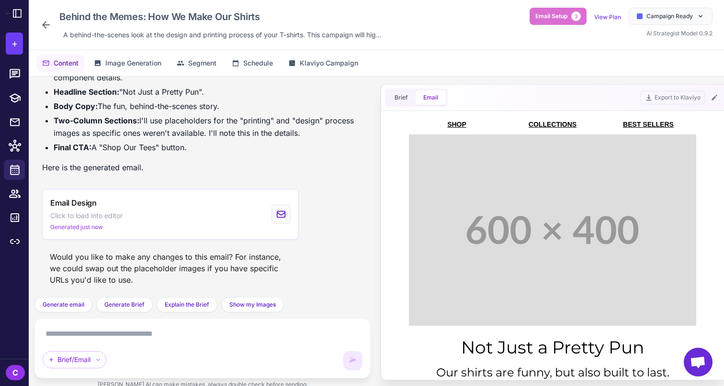
click at [636, 124] on link "BEST SELLERS" at bounding box center [648, 125] width 51 height 8
click at [402, 91] on button "Brief" at bounding box center [401, 98] width 29 height 14
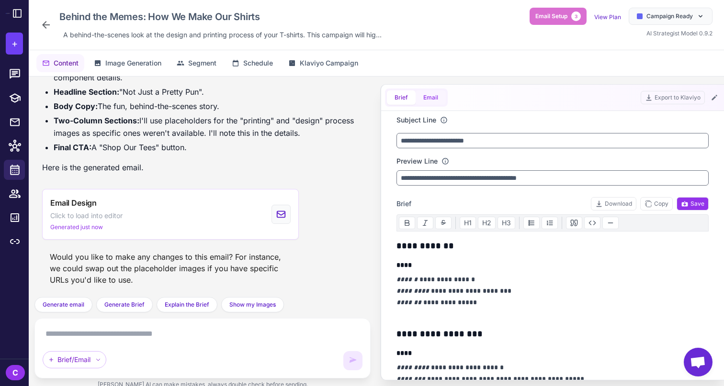
click at [434, 96] on button "Email" at bounding box center [431, 98] width 30 height 14
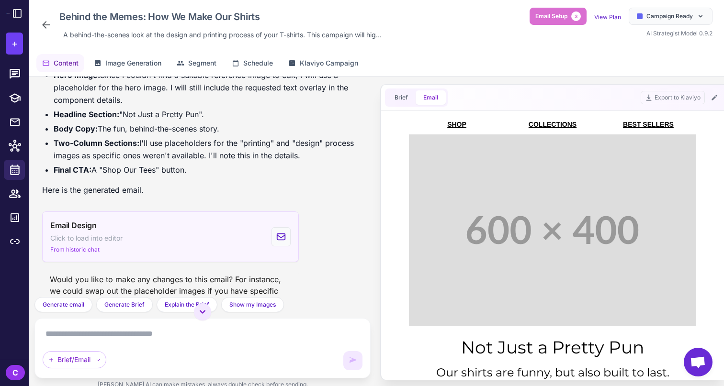
scroll to position [1812, 0]
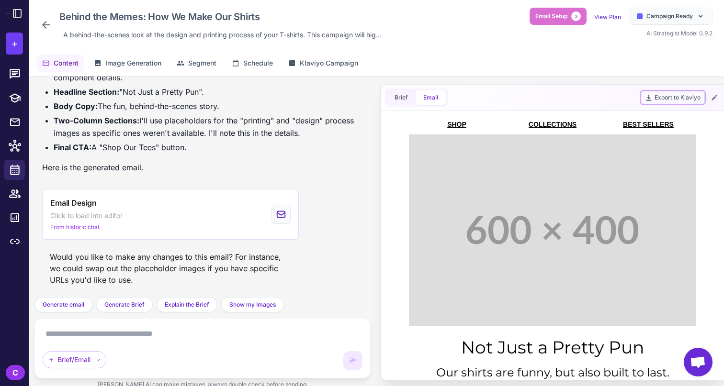
click at [675, 98] on button "Export to Klaviyo" at bounding box center [673, 97] width 64 height 13
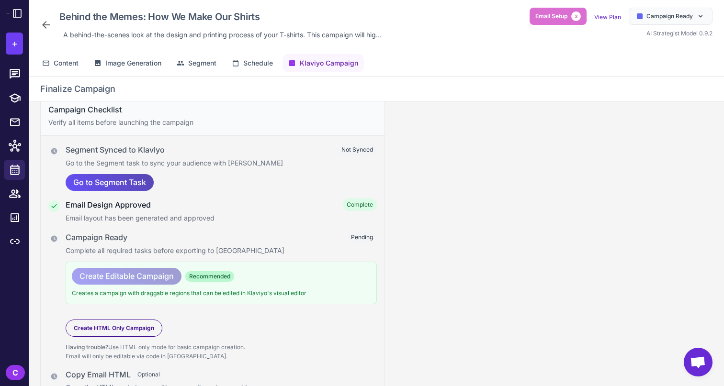
scroll to position [0, 0]
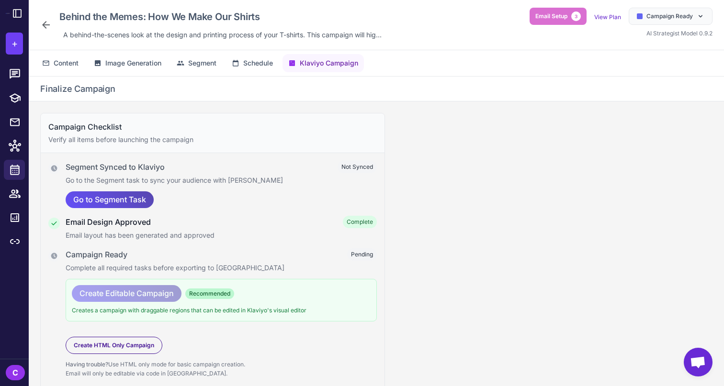
click at [120, 201] on span "Go to Segment Task" at bounding box center [109, 200] width 73 height 17
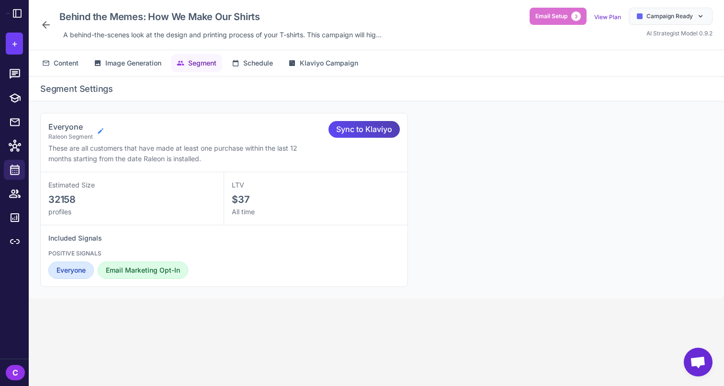
click at [100, 131] on icon at bounding box center [100, 130] width 5 height 5
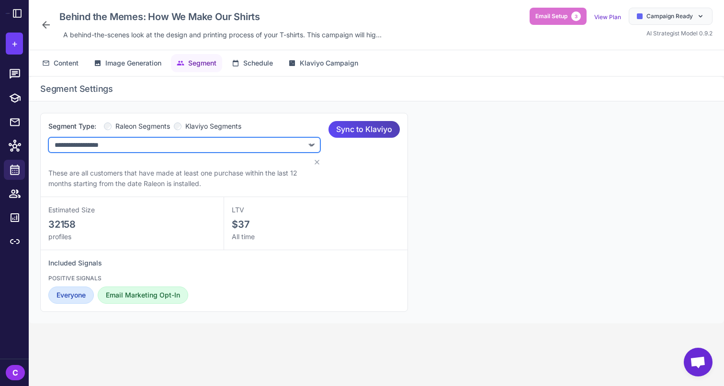
click at [107, 143] on select "**********" at bounding box center [184, 144] width 272 height 15
select select "****"
click at [48, 137] on select "**********" at bounding box center [184, 144] width 272 height 15
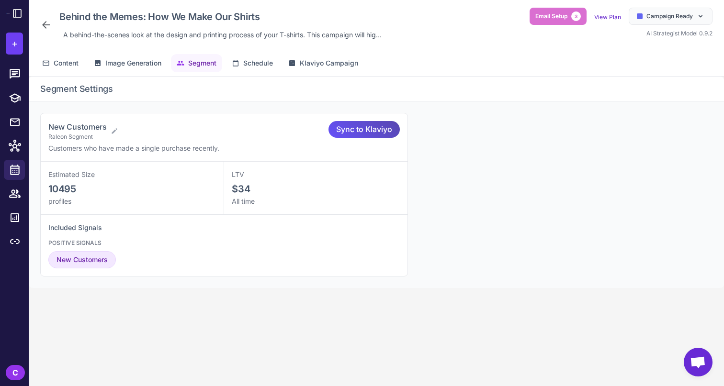
click at [354, 129] on span "Sync to Klaviyo" at bounding box center [364, 129] width 56 height 17
click at [309, 62] on span "Klaviyo Campaign" at bounding box center [329, 63] width 58 height 11
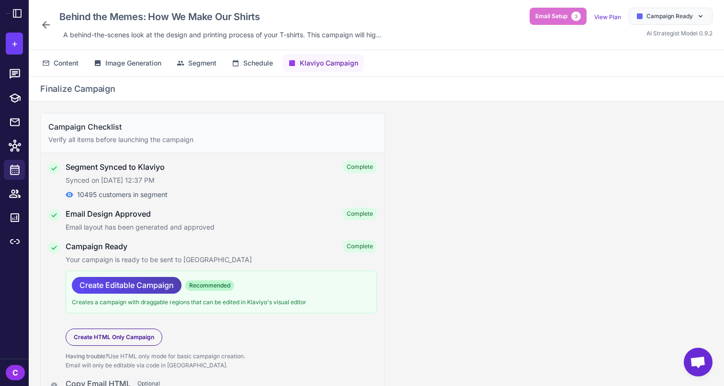
scroll to position [43, 0]
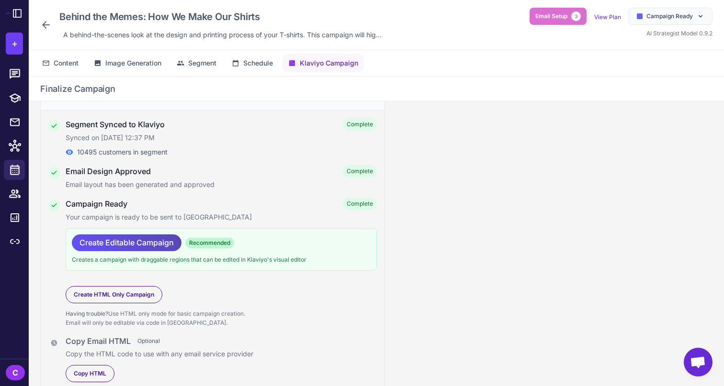
click at [127, 241] on span "Create Editable Campaign" at bounding box center [126, 243] width 94 height 17
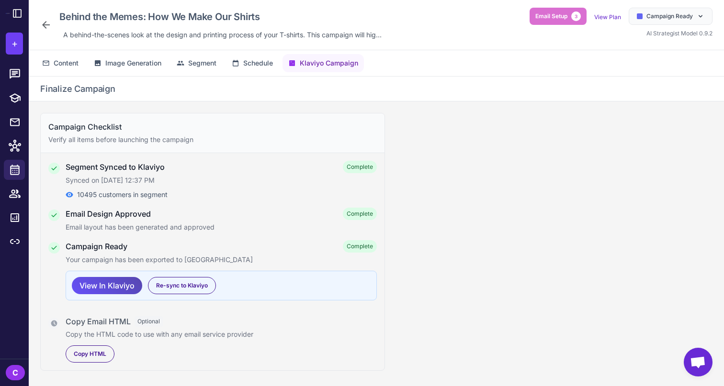
click at [111, 284] on span "View In Klaviyo" at bounding box center [106, 286] width 55 height 17
click at [15, 39] on span "+" at bounding box center [14, 43] width 6 height 14
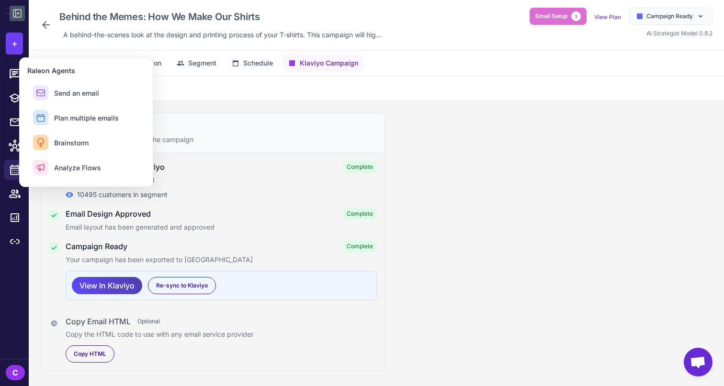
click at [24, 14] on button at bounding box center [17, 13] width 15 height 15
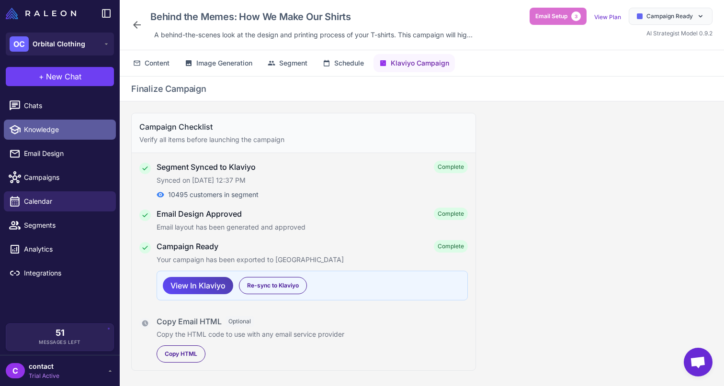
click at [67, 135] on link "Knowledge" at bounding box center [60, 130] width 112 height 20
select select
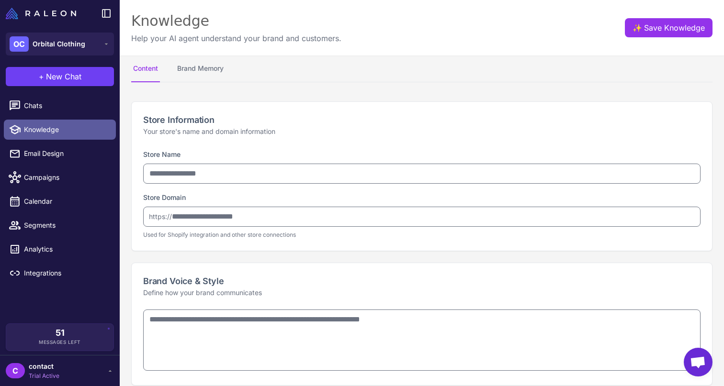
type input "**********"
type textarea "**********"
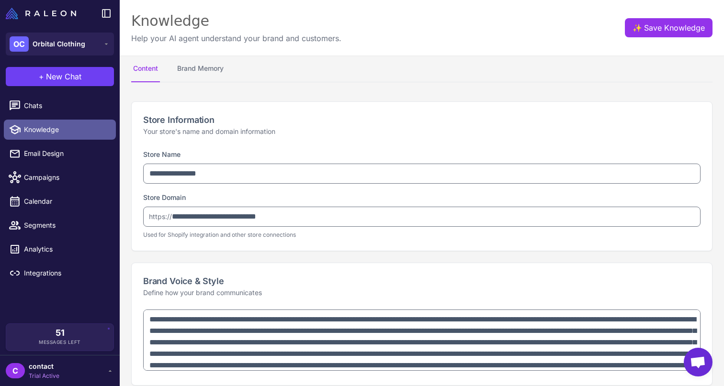
type textarea "**********"
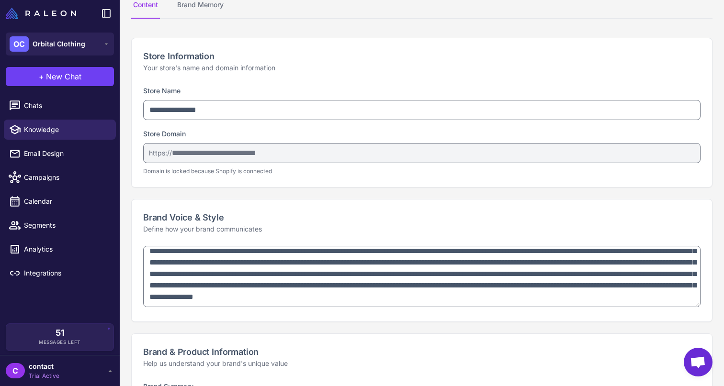
scroll to position [28, 0]
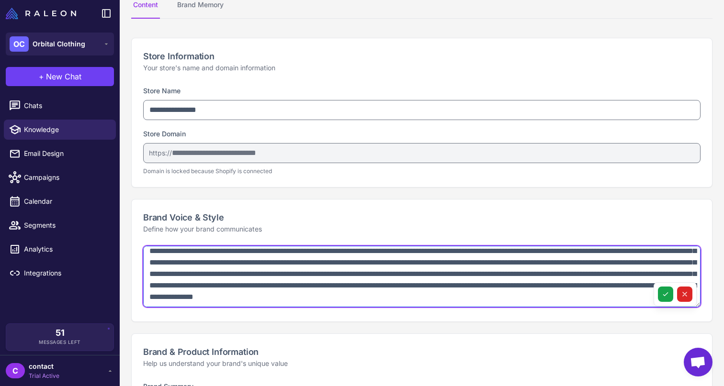
drag, startPoint x: 189, startPoint y: 267, endPoint x: 296, endPoint y: 288, distance: 108.9
click at [296, 288] on textarea "**********" at bounding box center [421, 276] width 557 height 61
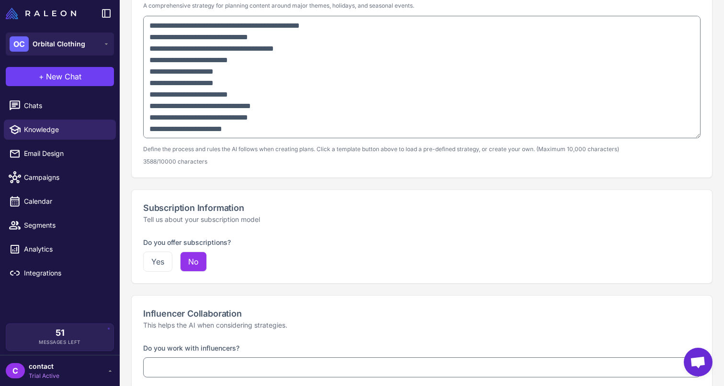
scroll to position [698, 0]
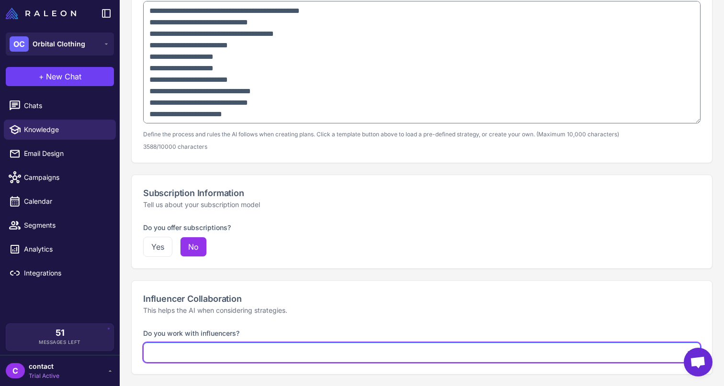
click at [178, 344] on select "**********" at bounding box center [421, 353] width 557 height 20
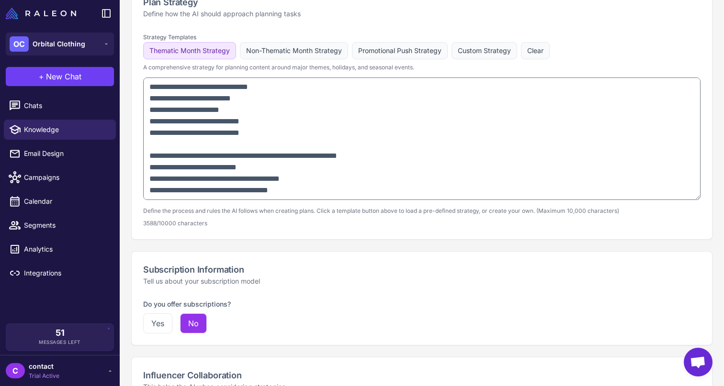
scroll to position [152, 0]
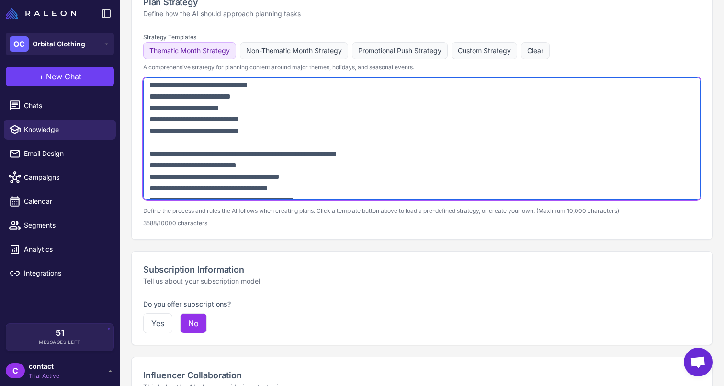
click at [165, 137] on textarea at bounding box center [421, 139] width 557 height 123
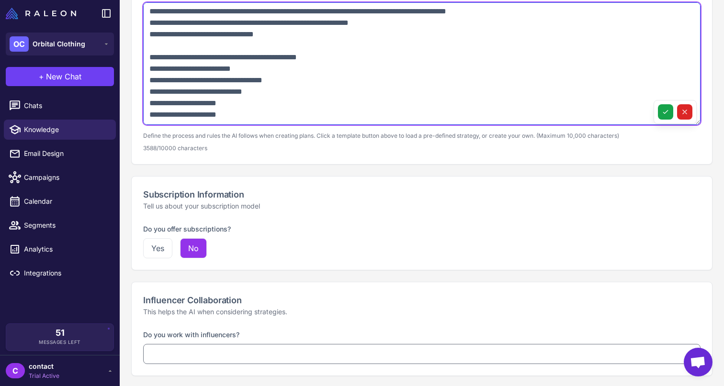
scroll to position [698, 0]
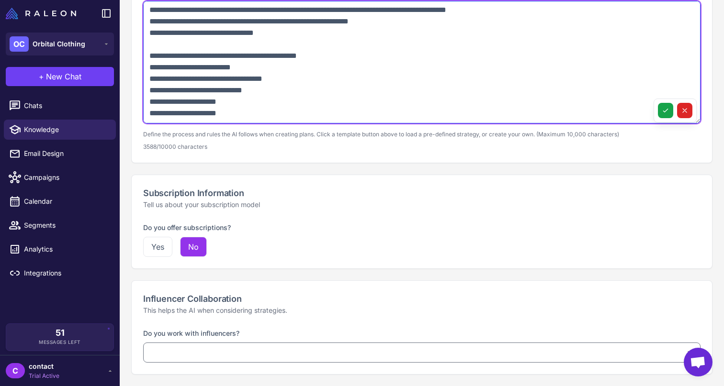
click at [232, 111] on textarea at bounding box center [421, 62] width 557 height 123
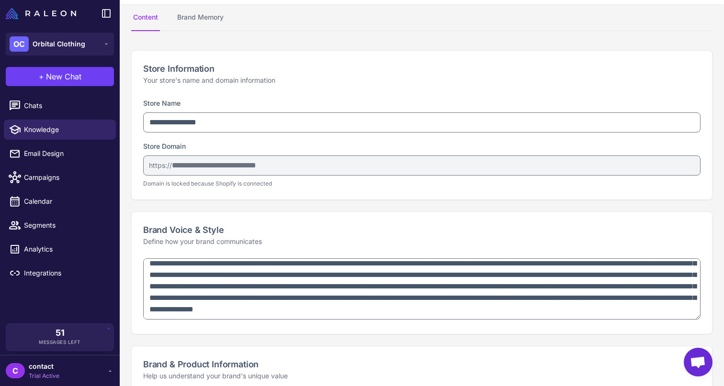
scroll to position [0, 0]
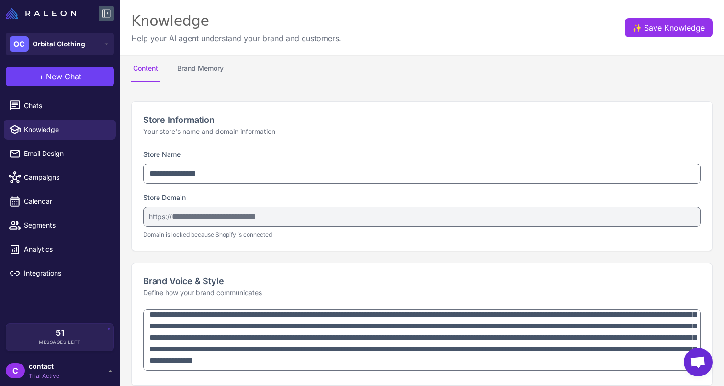
drag, startPoint x: 241, startPoint y: 111, endPoint x: 99, endPoint y: 10, distance: 174.1
click at [99, 10] on div "OC Orbital Clothing + New Chat Raleon Agents Send an email Plan multiple emails…" at bounding box center [362, 193] width 724 height 386
click at [36, 156] on span "Email Design" at bounding box center [66, 153] width 84 height 11
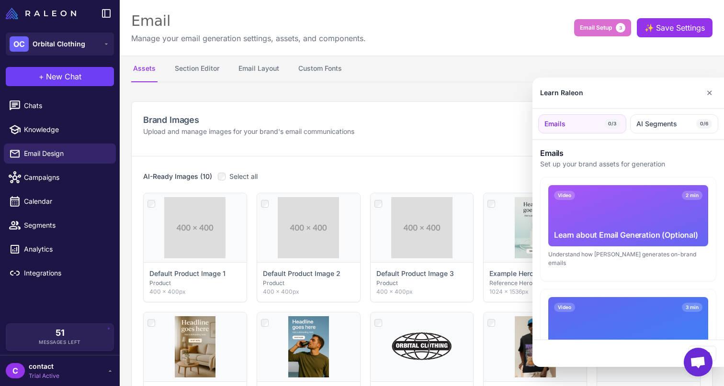
click at [45, 179] on div at bounding box center [362, 193] width 724 height 386
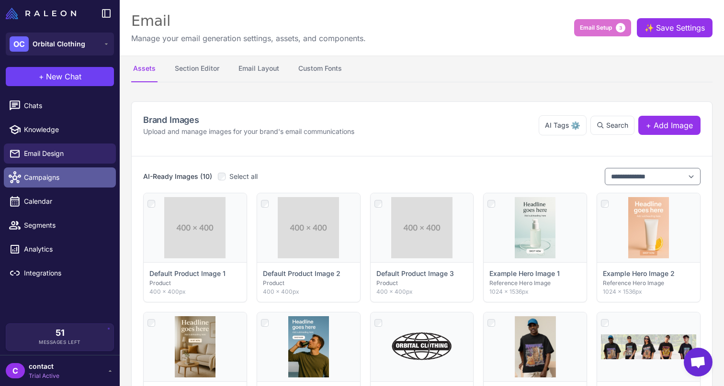
click at [43, 179] on span "Campaigns" at bounding box center [66, 177] width 84 height 11
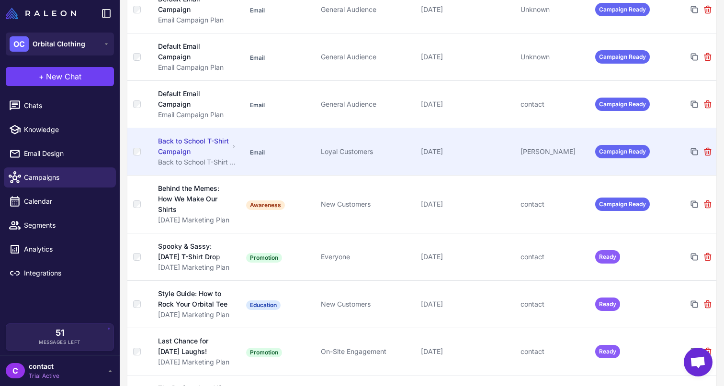
scroll to position [228, 0]
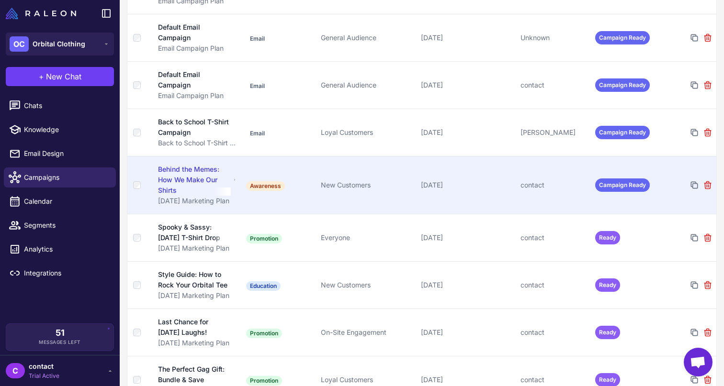
click at [194, 180] on div "Behind the Memes: How We Make Our Shirts" at bounding box center [194, 180] width 73 height 32
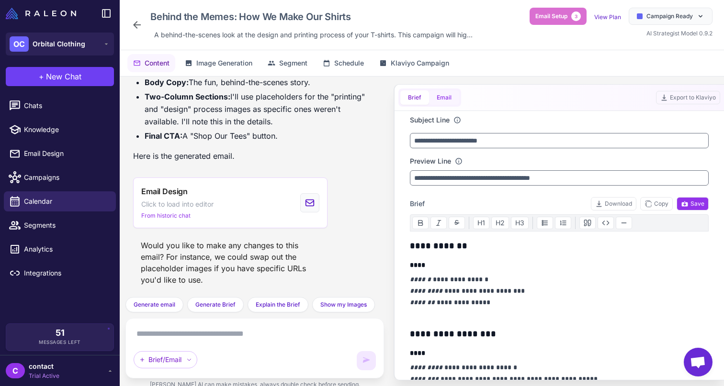
click at [449, 96] on button "Email" at bounding box center [444, 98] width 30 height 14
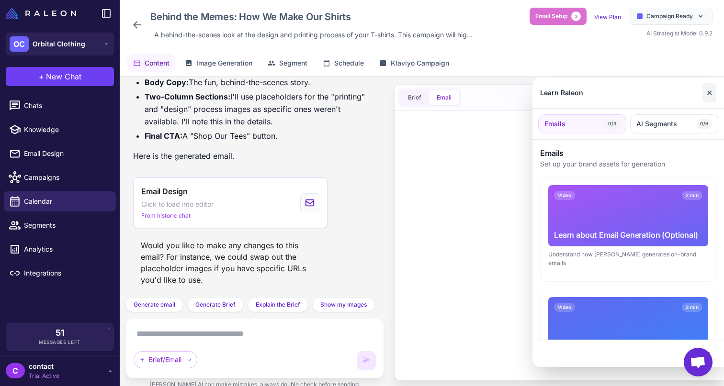
click at [714, 93] on button "✕" at bounding box center [710, 92] width 14 height 19
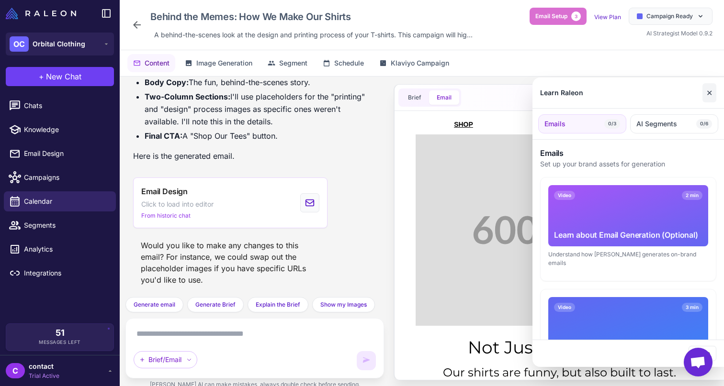
click at [705, 93] on button "✕" at bounding box center [710, 92] width 14 height 19
